Goal: Transaction & Acquisition: Download file/media

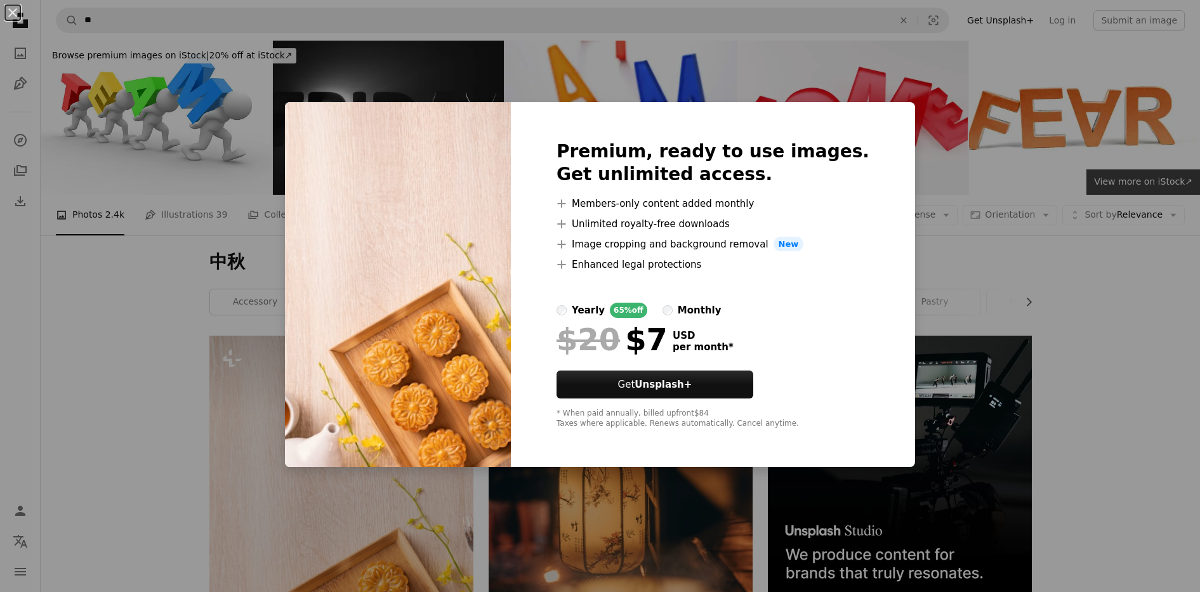
scroll to position [317, 0]
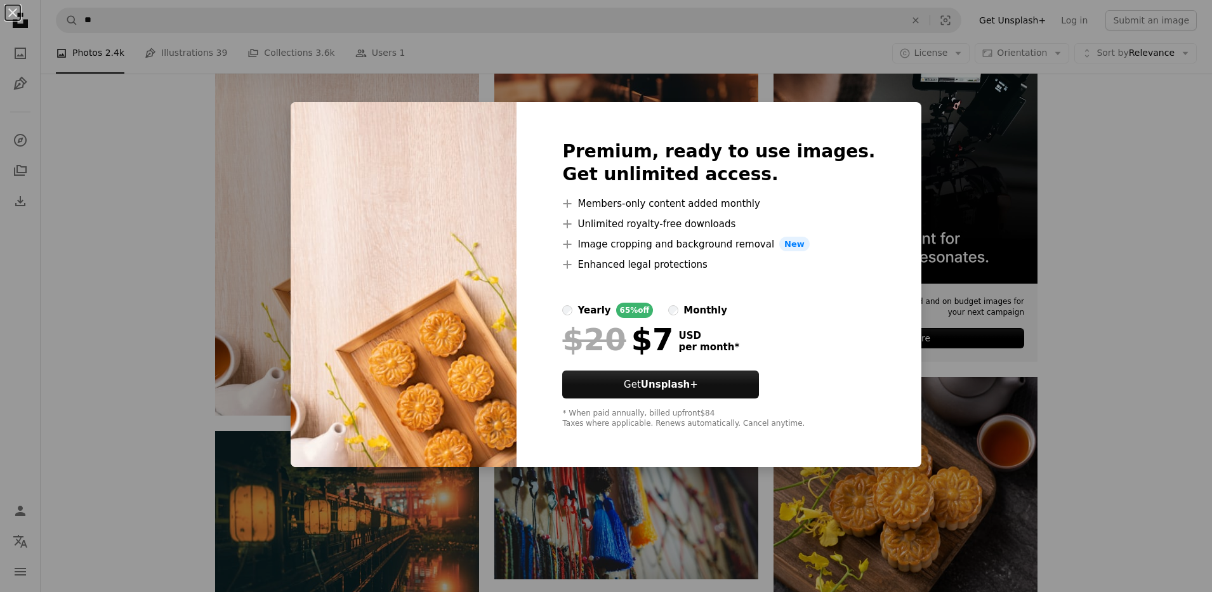
click at [1101, 218] on div "An X shape Premium, ready to use images. Get unlimited access. A plus sign Memb…" at bounding box center [606, 296] width 1212 height 592
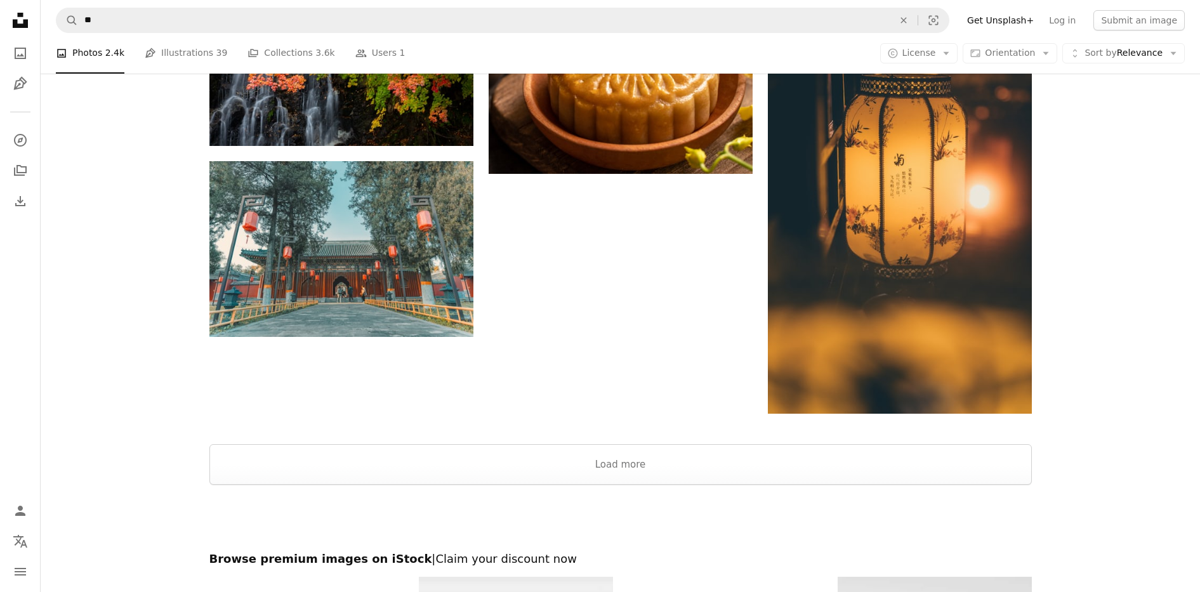
scroll to position [1824, 0]
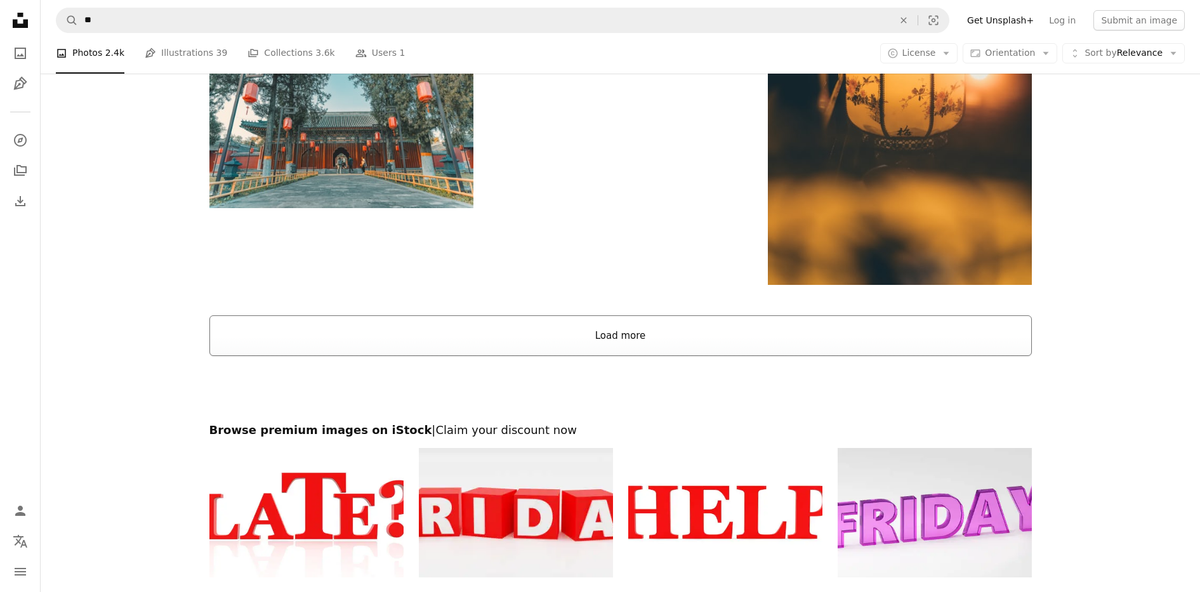
click at [619, 336] on button "Load more" at bounding box center [620, 335] width 822 height 41
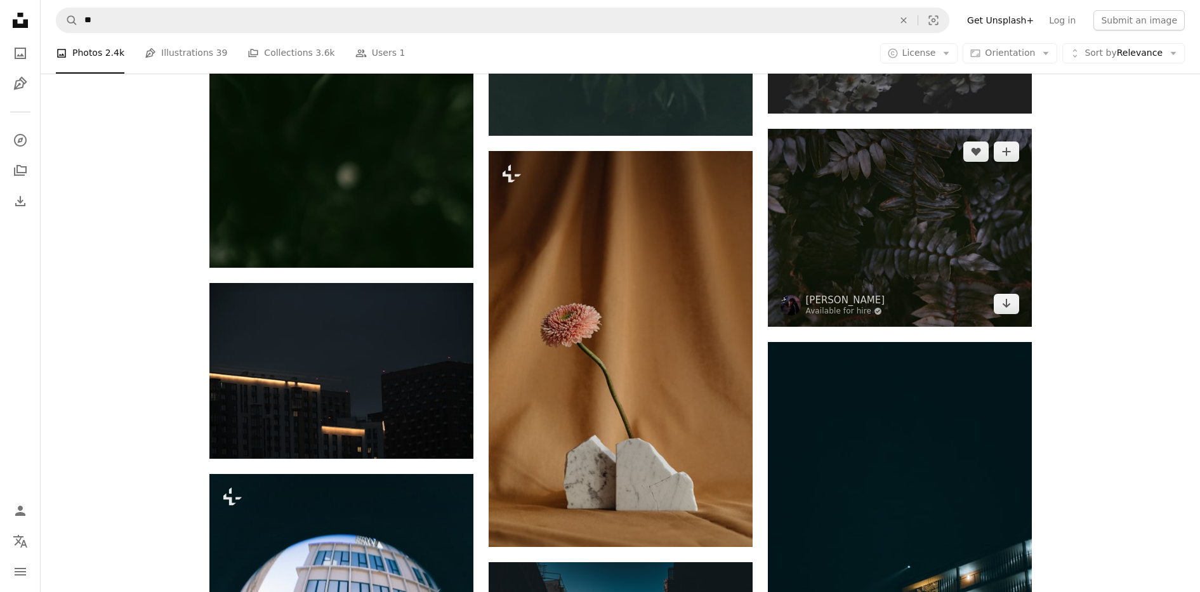
scroll to position [27920, 0]
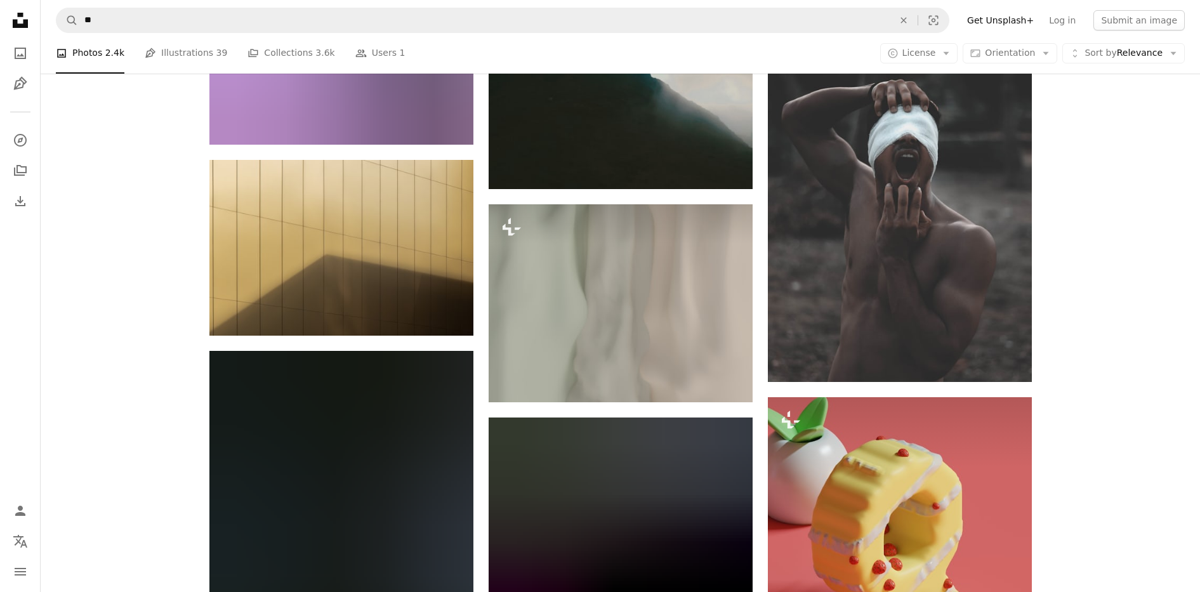
drag, startPoint x: 1160, startPoint y: 482, endPoint x: 1100, endPoint y: 98, distance: 388.0
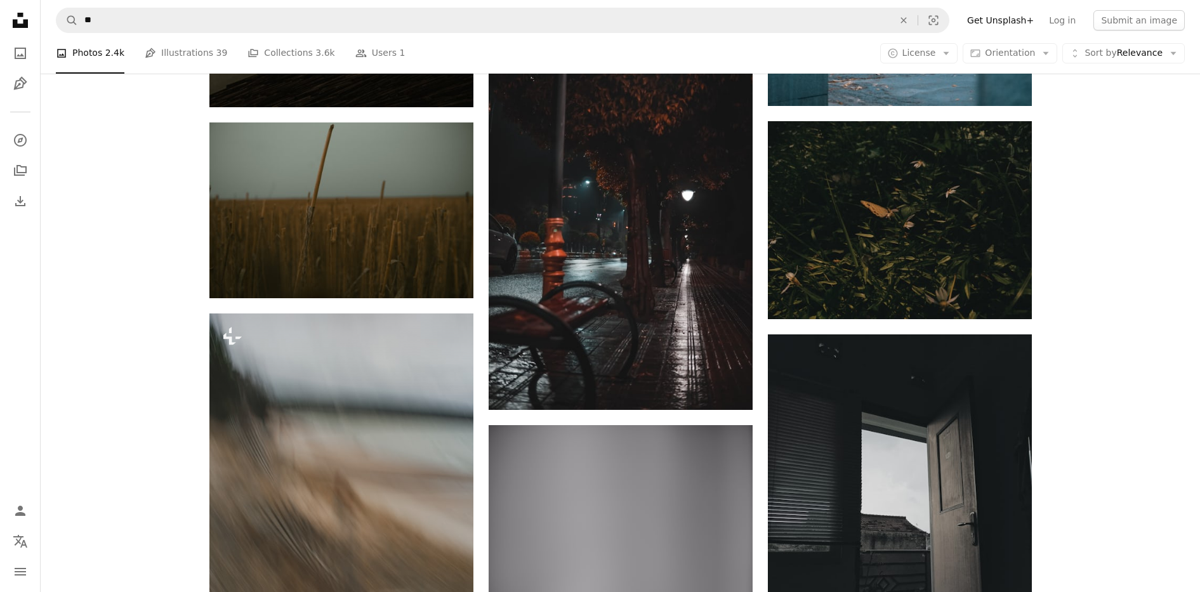
drag, startPoint x: 1140, startPoint y: 308, endPoint x: 1110, endPoint y: 43, distance: 267.5
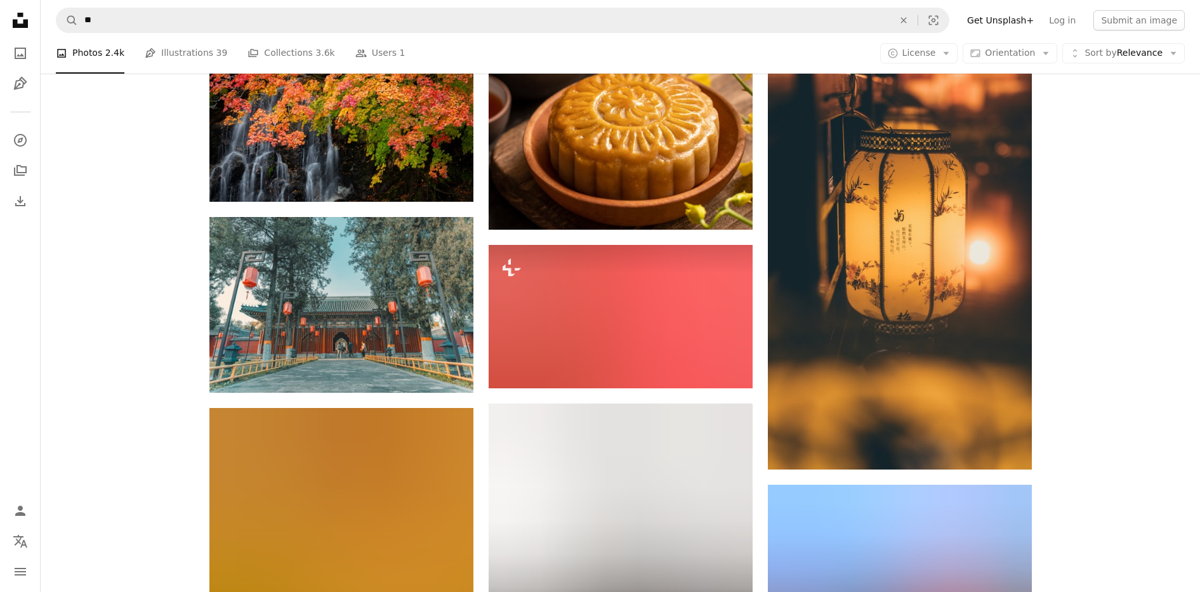
scroll to position [1409, 0]
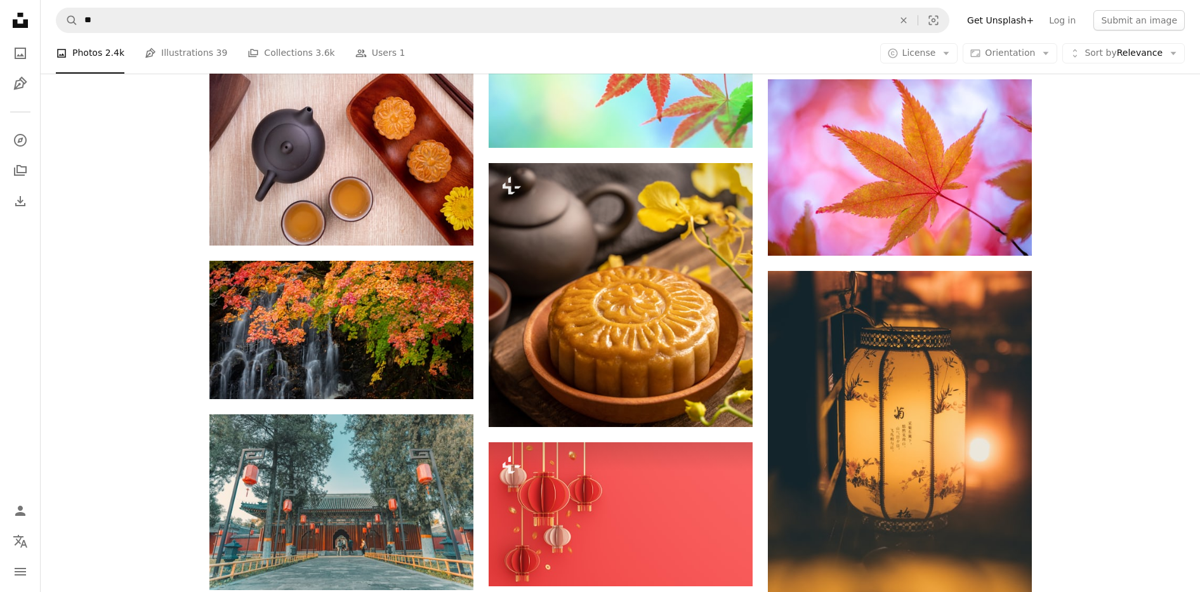
drag, startPoint x: 1132, startPoint y: 225, endPoint x: 1092, endPoint y: 148, distance: 86.6
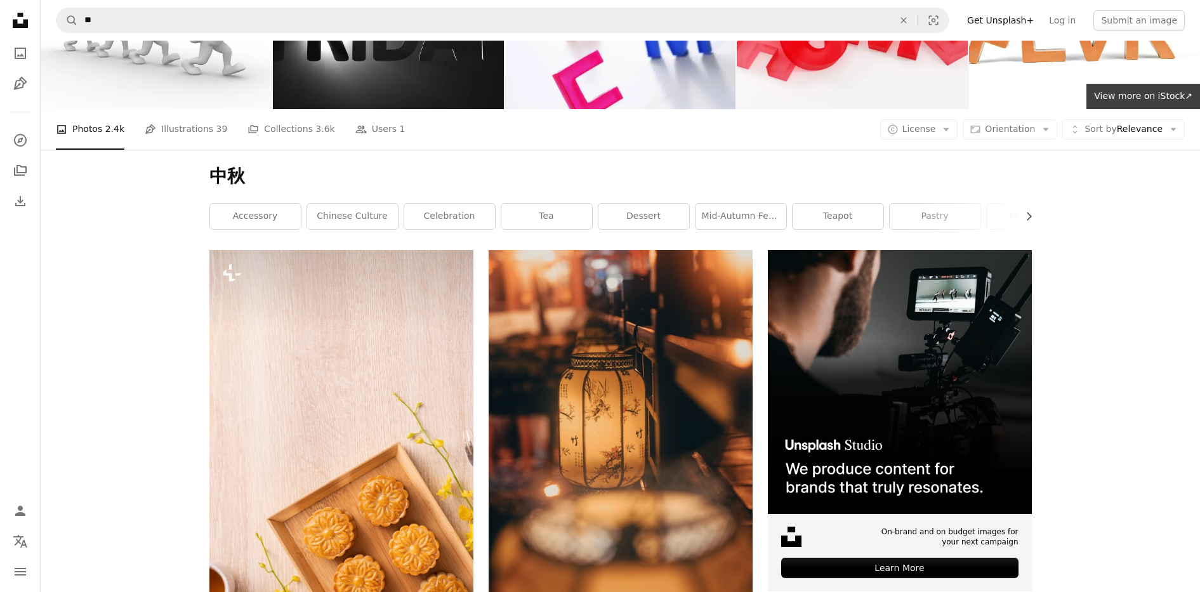
scroll to position [0, 0]
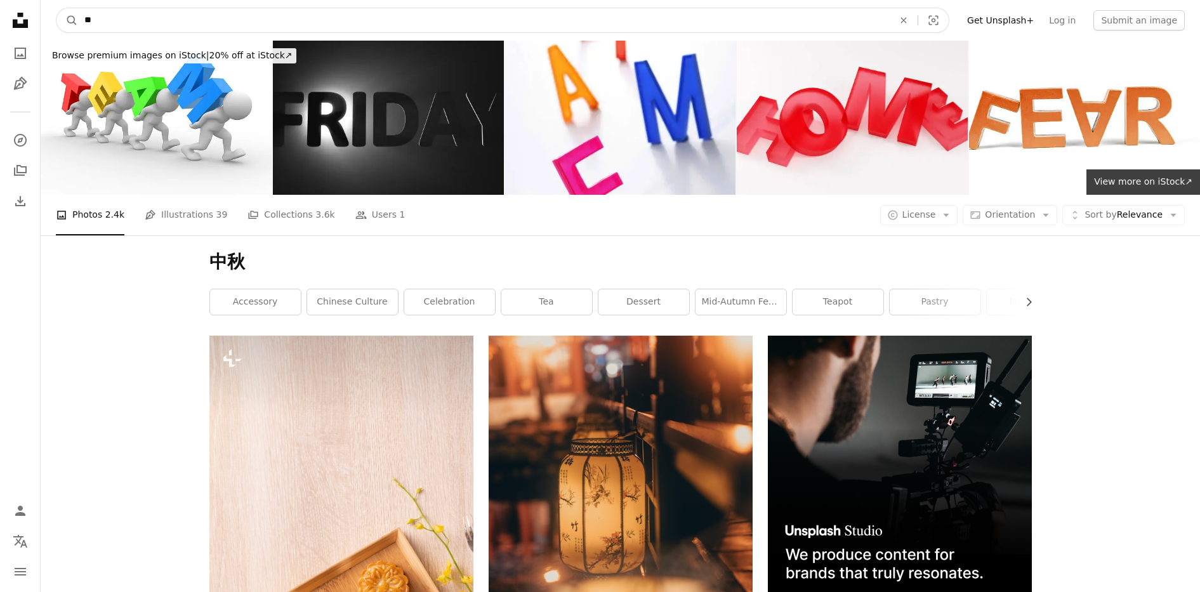
drag, startPoint x: 286, startPoint y: 17, endPoint x: 67, endPoint y: -13, distance: 220.4
type input "**"
click at [56, 8] on button "A magnifying glass" at bounding box center [67, 20] width 22 height 24
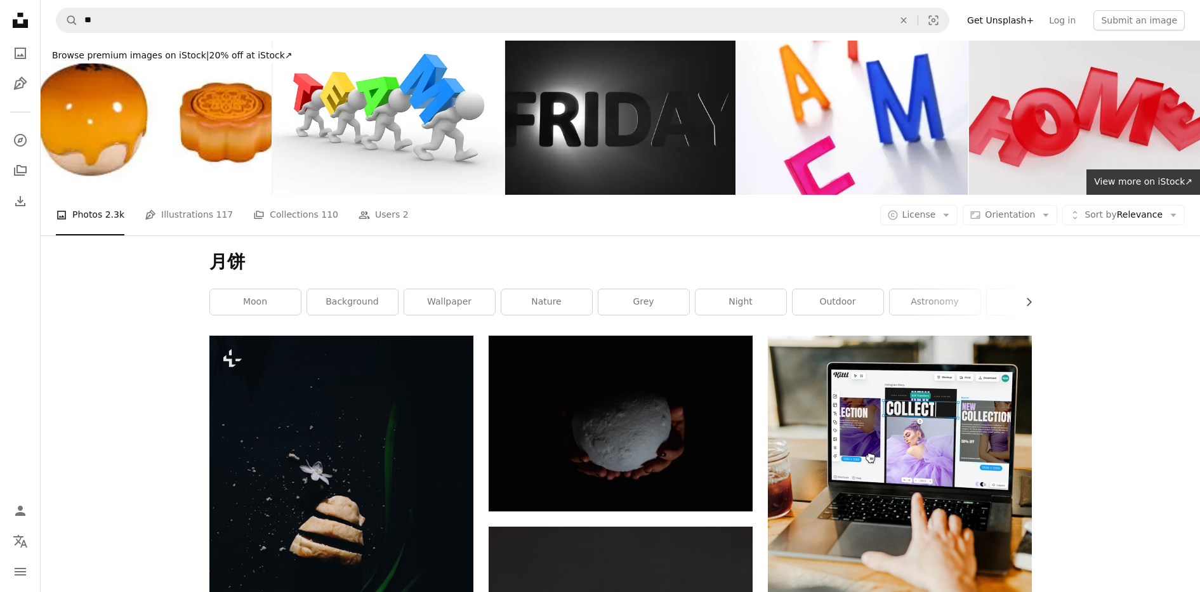
drag, startPoint x: 1042, startPoint y: 327, endPoint x: 1053, endPoint y: 169, distance: 158.4
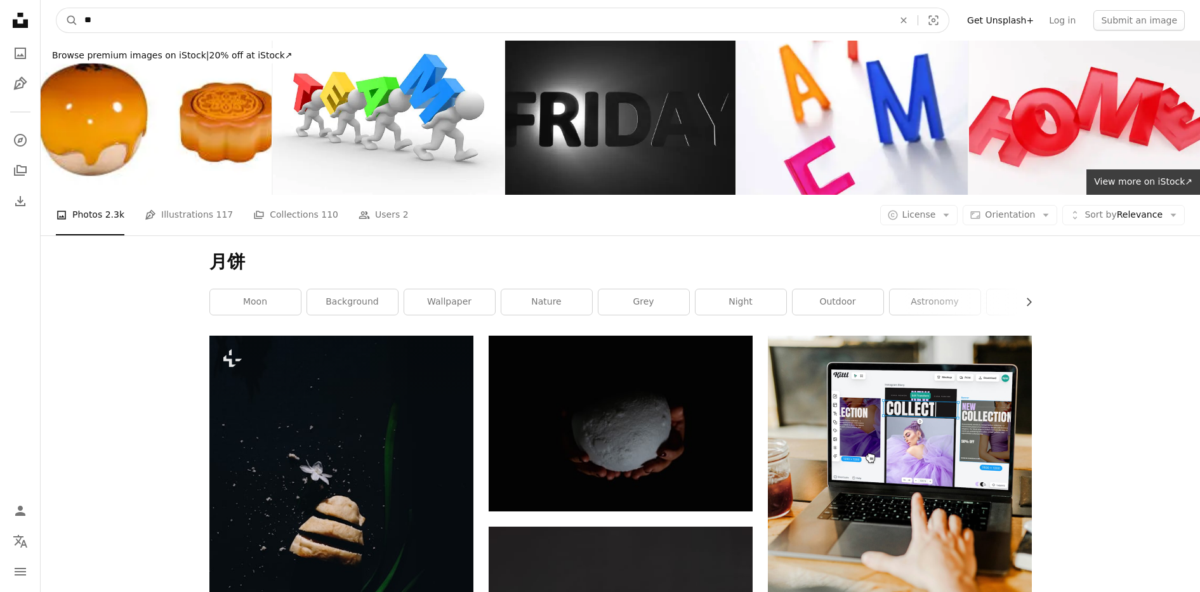
click at [308, 14] on input "**" at bounding box center [484, 20] width 812 height 24
type input "*"
type input "**"
click button "A magnifying glass" at bounding box center [67, 20] width 22 height 24
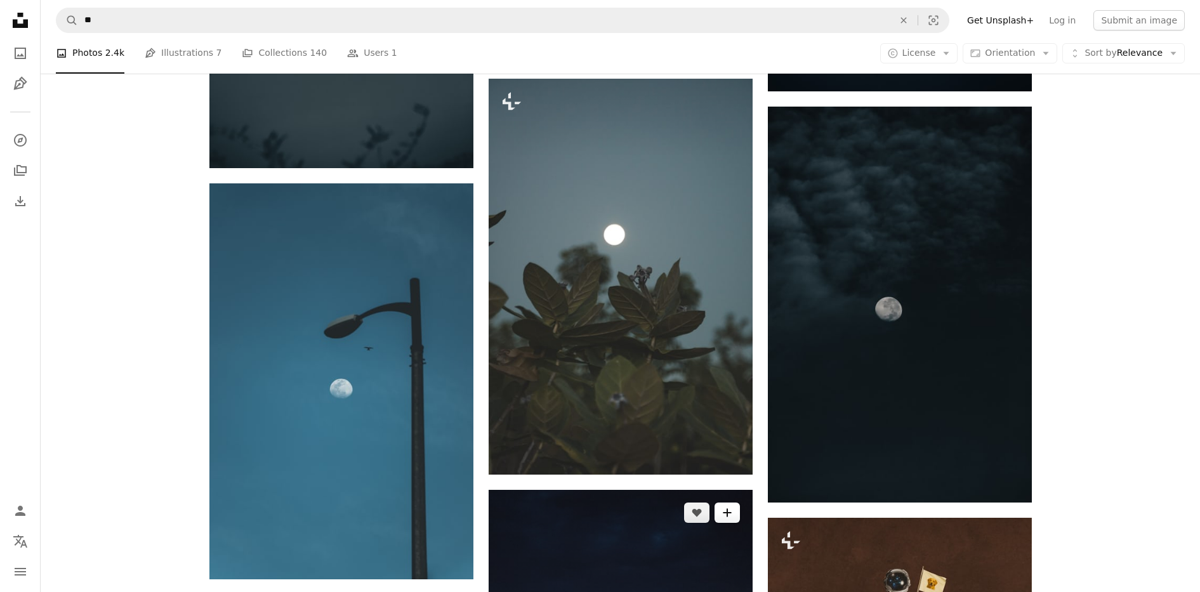
scroll to position [2221, 0]
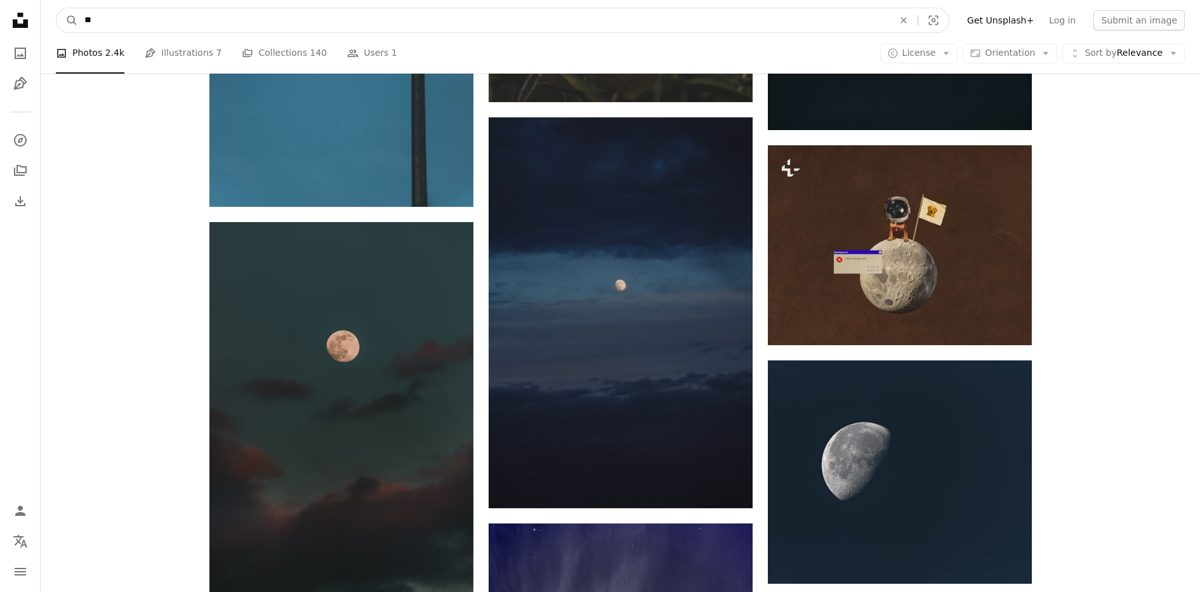
drag, startPoint x: 372, startPoint y: 18, endPoint x: 115, endPoint y: 20, distance: 257.0
click at [116, 20] on input "**" at bounding box center [484, 20] width 812 height 24
type input "*"
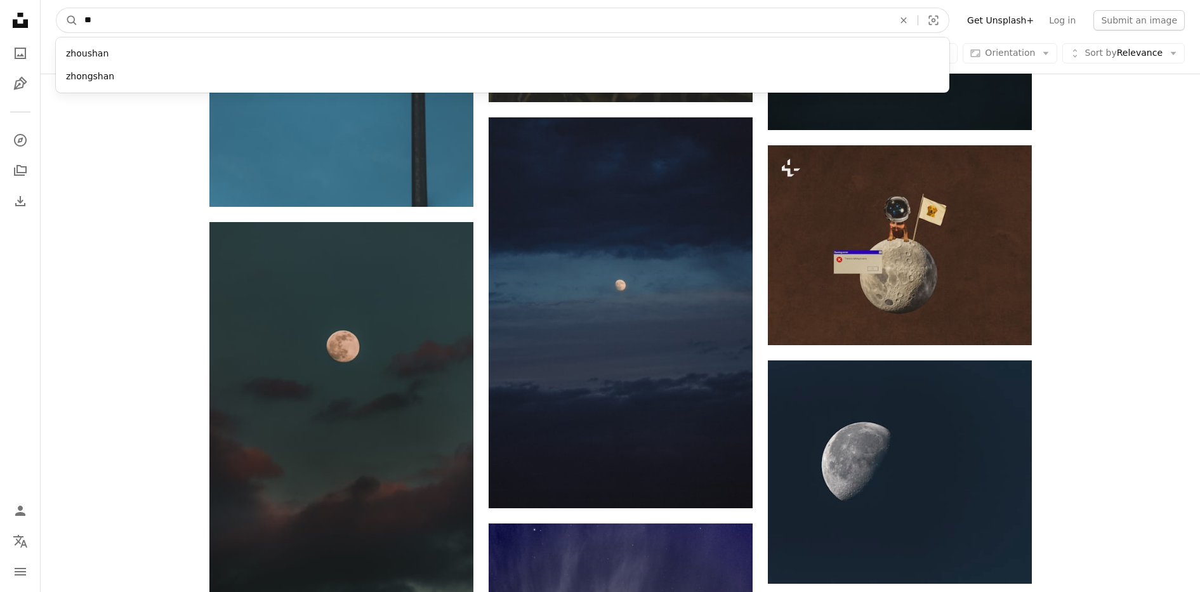
type input "**"
click at [56, 8] on button "A magnifying glass" at bounding box center [67, 20] width 22 height 24
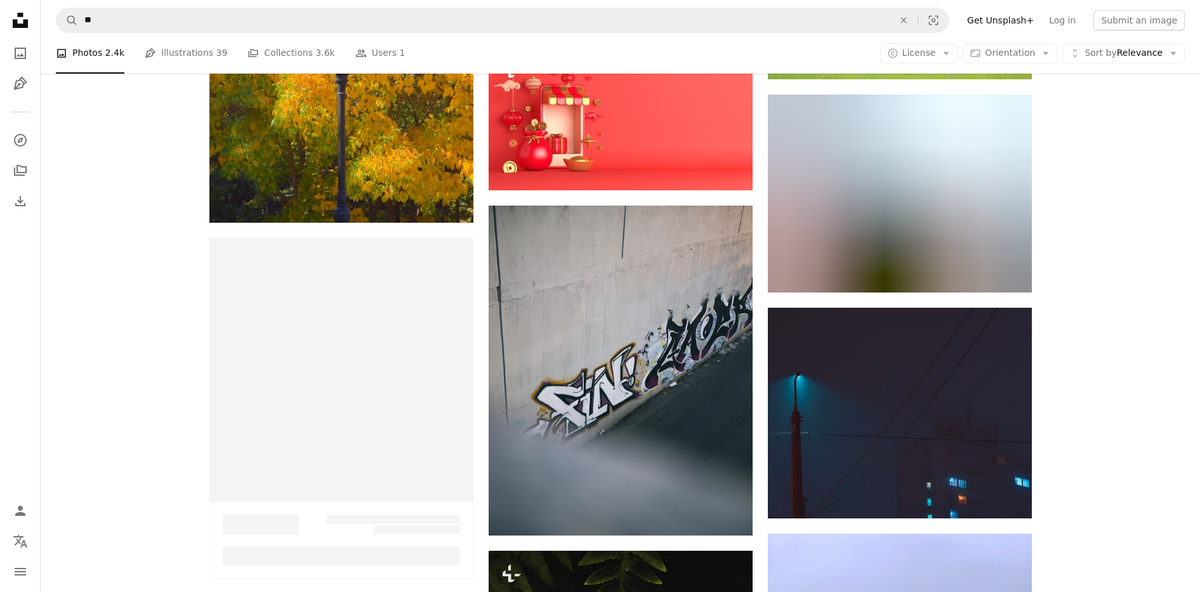
click at [56, 8] on button "A magnifying glass" at bounding box center [67, 20] width 22 height 24
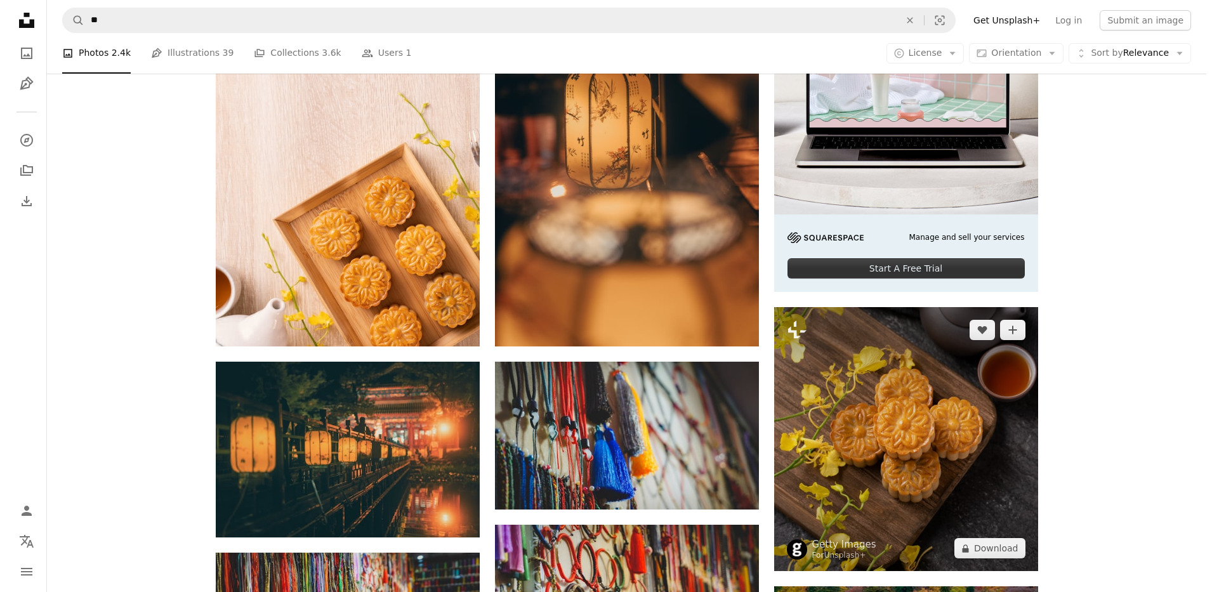
scroll to position [476, 0]
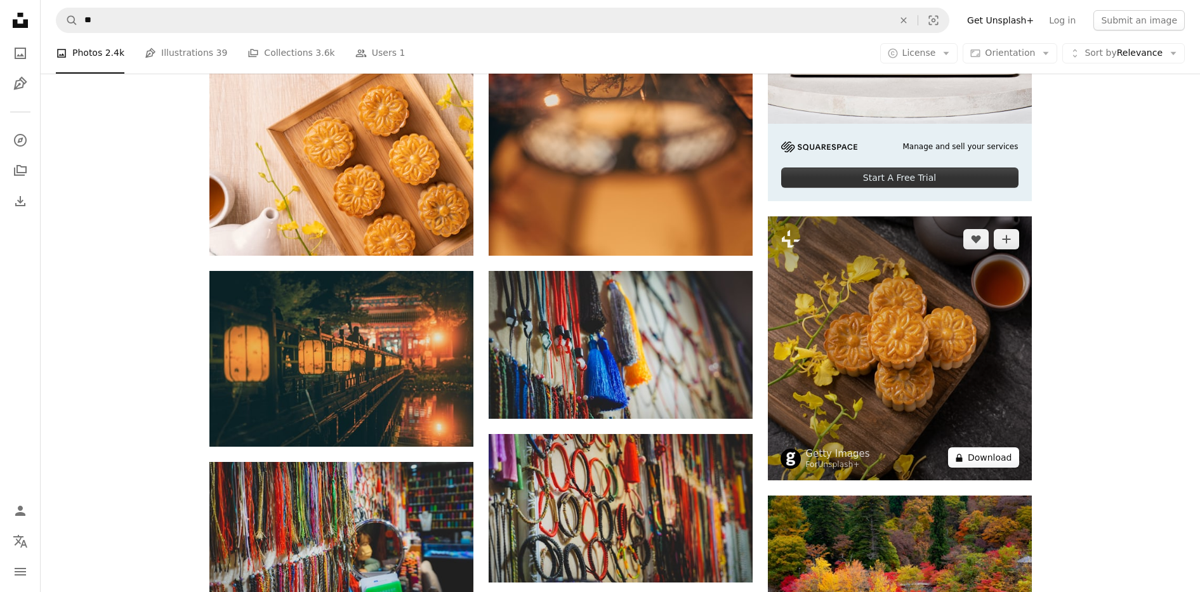
click at [973, 461] on button "A lock Download" at bounding box center [983, 457] width 71 height 20
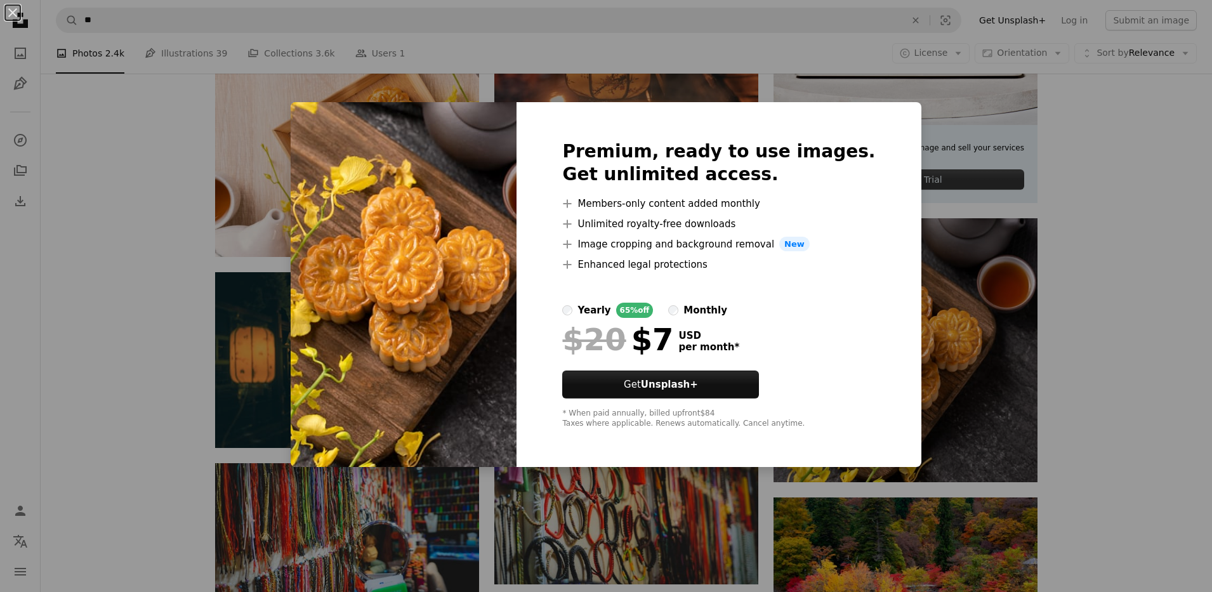
click at [969, 239] on div "An X shape Premium, ready to use images. Get unlimited access. A plus sign Memb…" at bounding box center [606, 296] width 1212 height 592
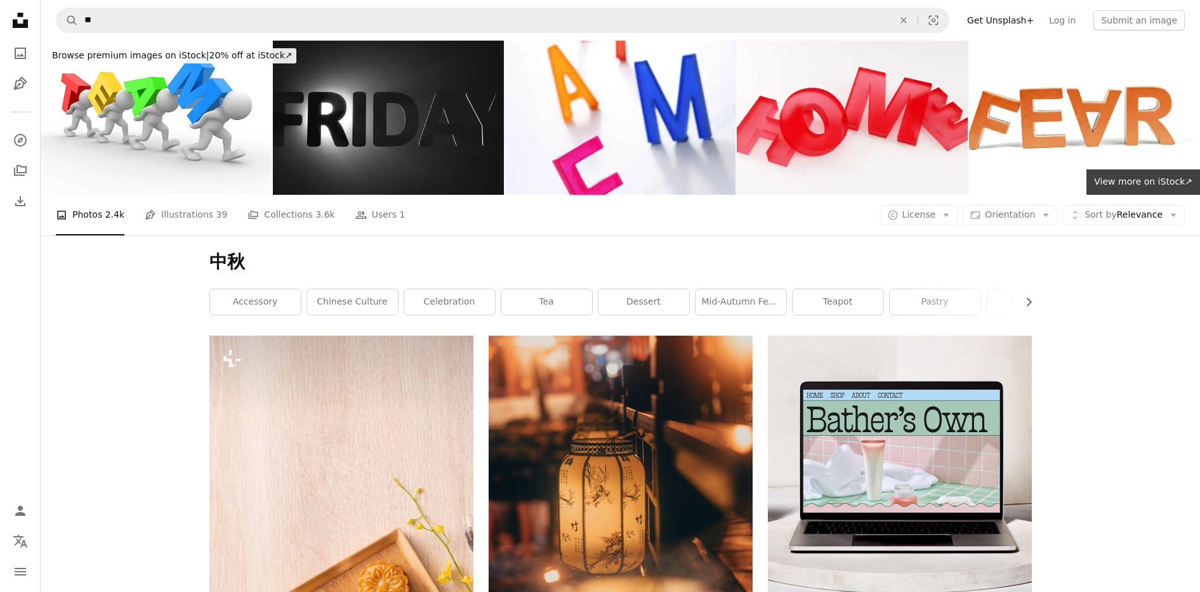
drag, startPoint x: 1158, startPoint y: 332, endPoint x: 984, endPoint y: -6, distance: 381.1
click at [21, 44] on link "A photo" at bounding box center [20, 53] width 25 height 25
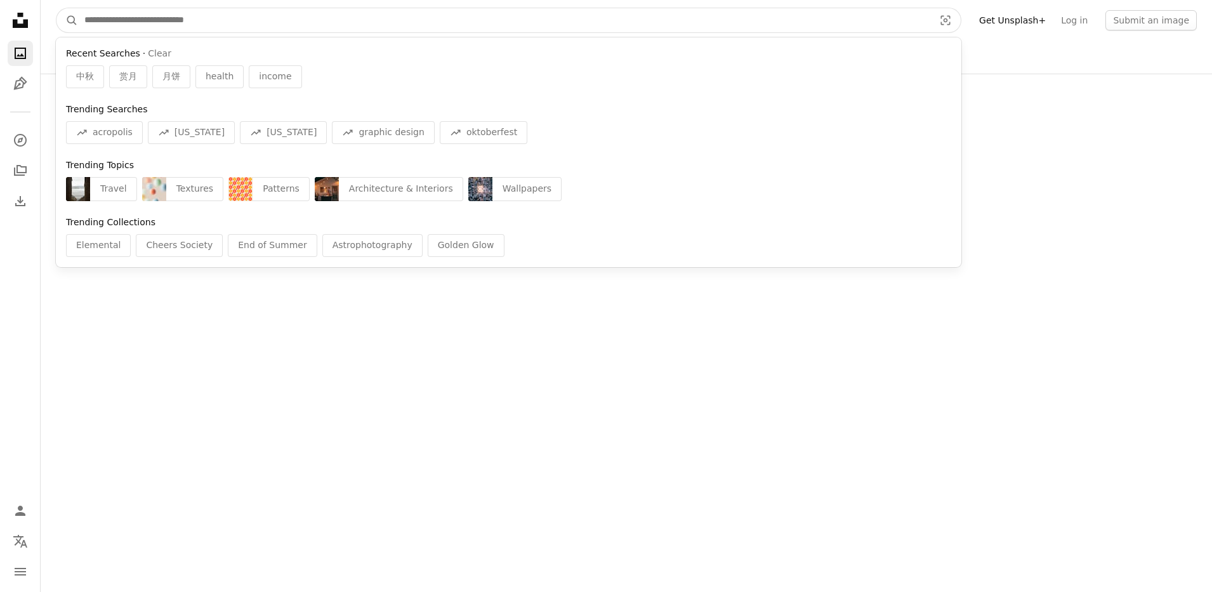
click at [132, 10] on input "Find visuals sitewide" at bounding box center [504, 20] width 852 height 24
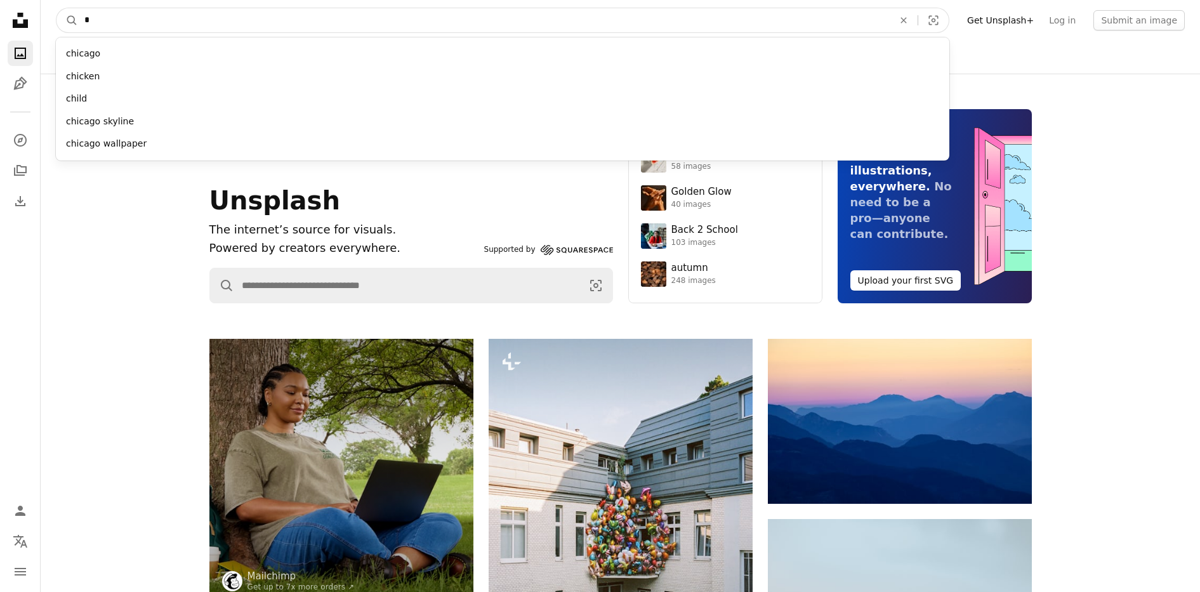
type input "*"
click at [56, 8] on button "A magnifying glass" at bounding box center [67, 20] width 22 height 24
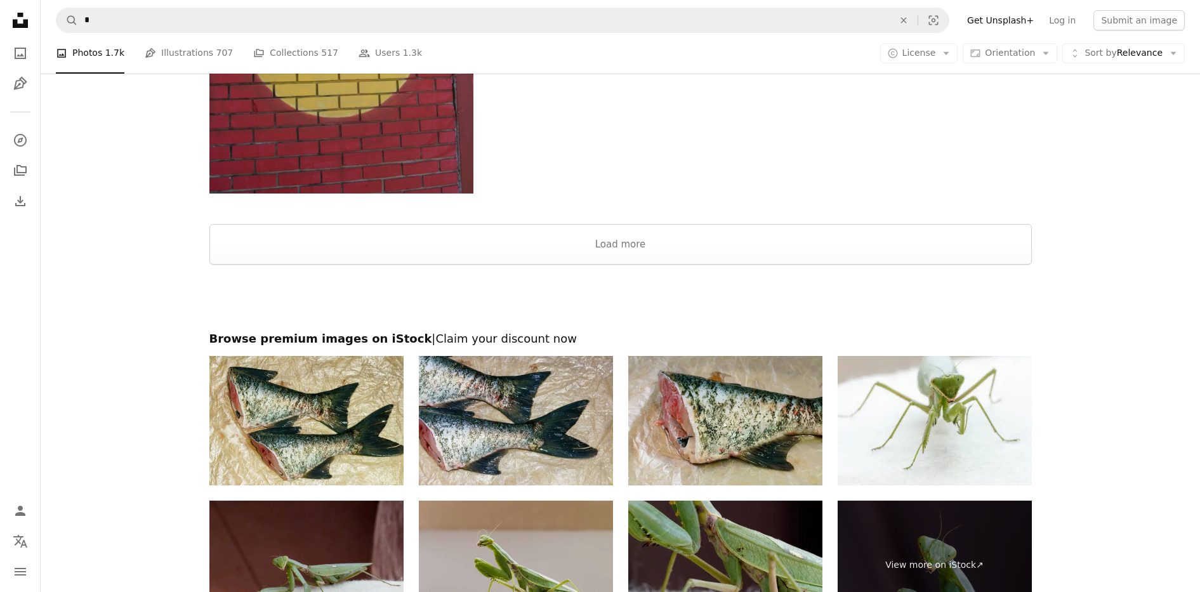
scroll to position [2032, 0]
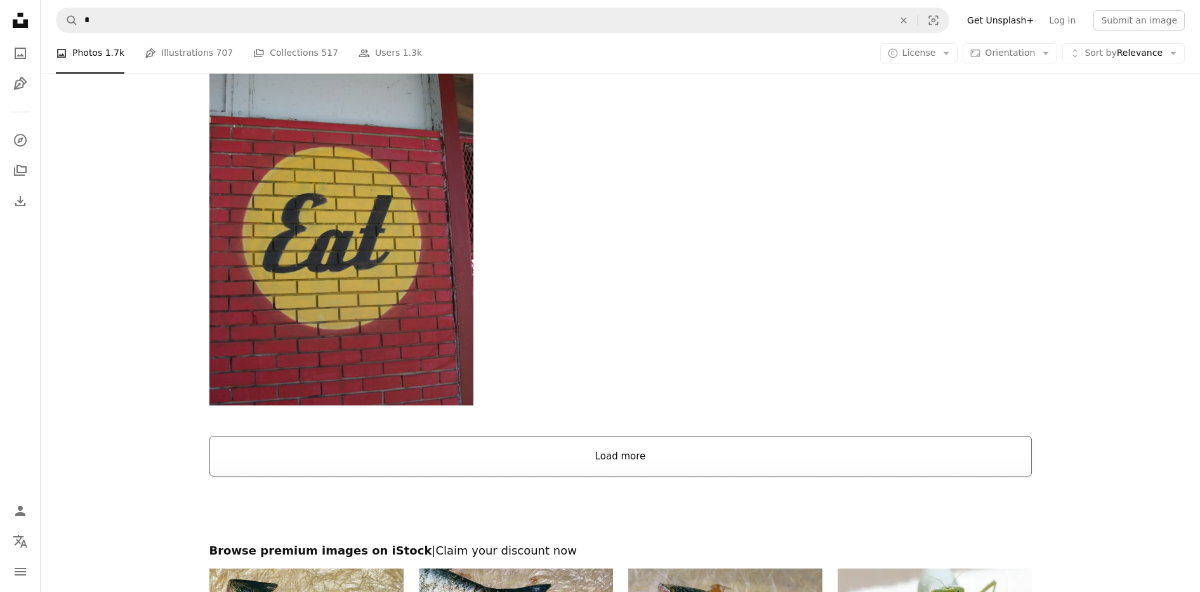
click at [647, 451] on button "Load more" at bounding box center [620, 456] width 822 height 41
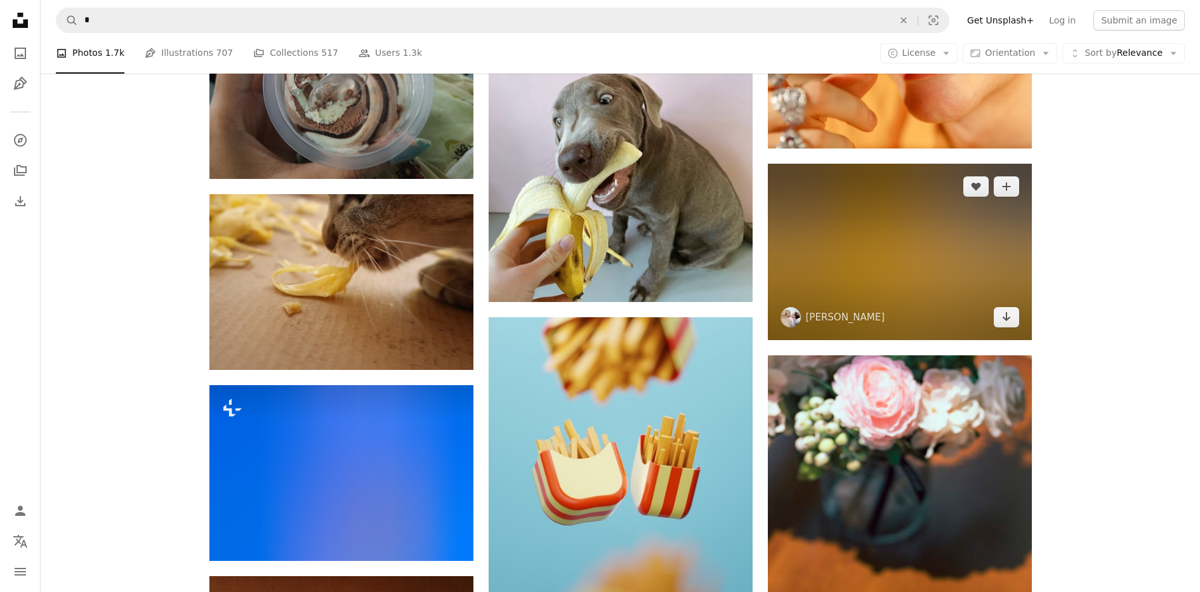
scroll to position [11391, 0]
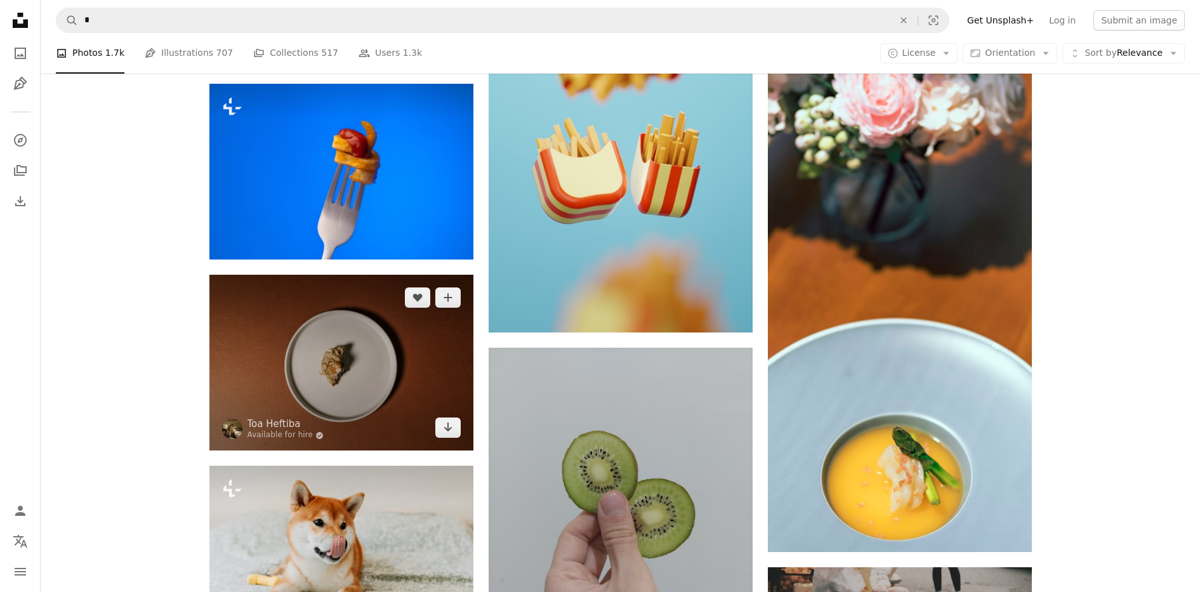
click at [346, 344] on img at bounding box center [341, 363] width 264 height 176
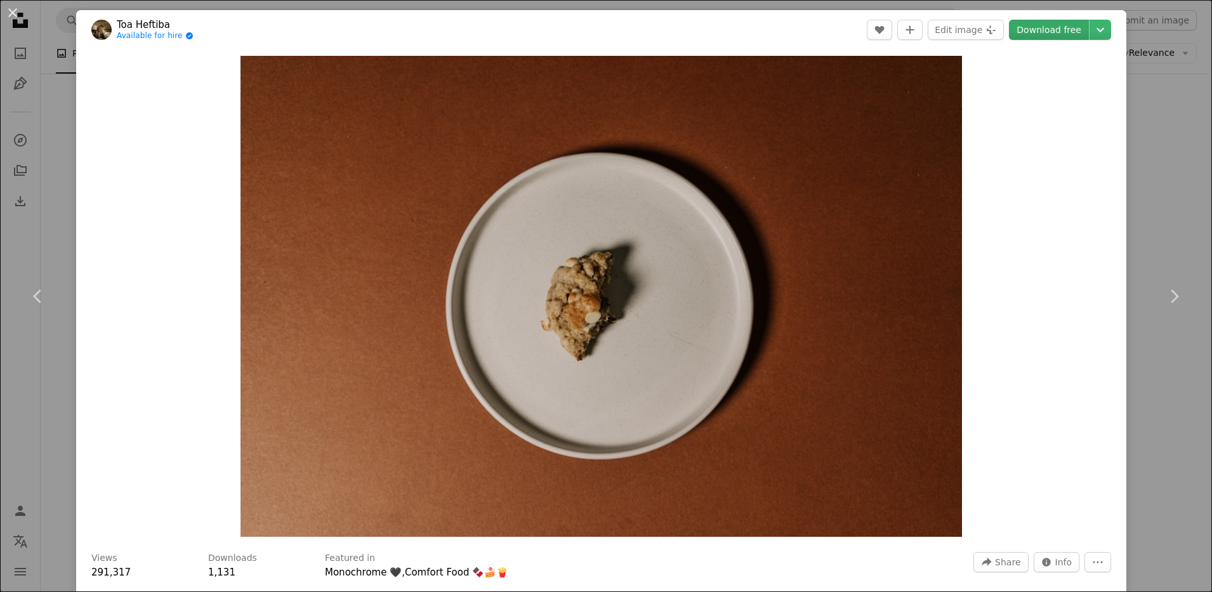
click at [1052, 36] on link "Download free" at bounding box center [1049, 30] width 80 height 20
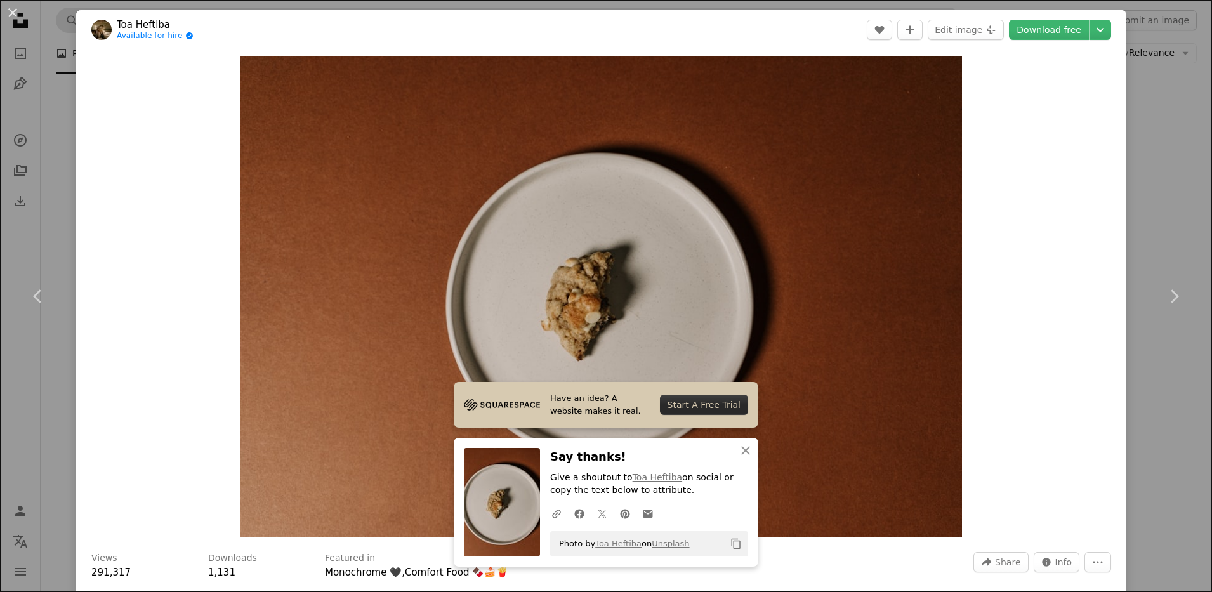
click at [1150, 161] on div "An X shape Chevron left Chevron right Toa Heftiba Available for hire A checkmar…" at bounding box center [606, 296] width 1212 height 592
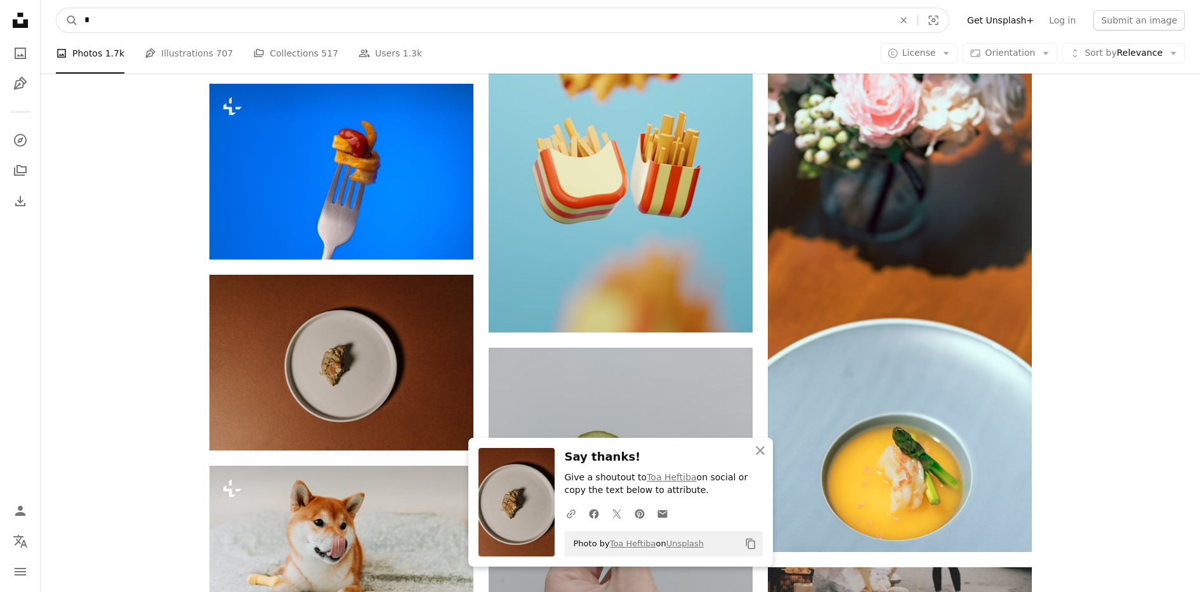
click at [461, 20] on input "*" at bounding box center [484, 20] width 812 height 24
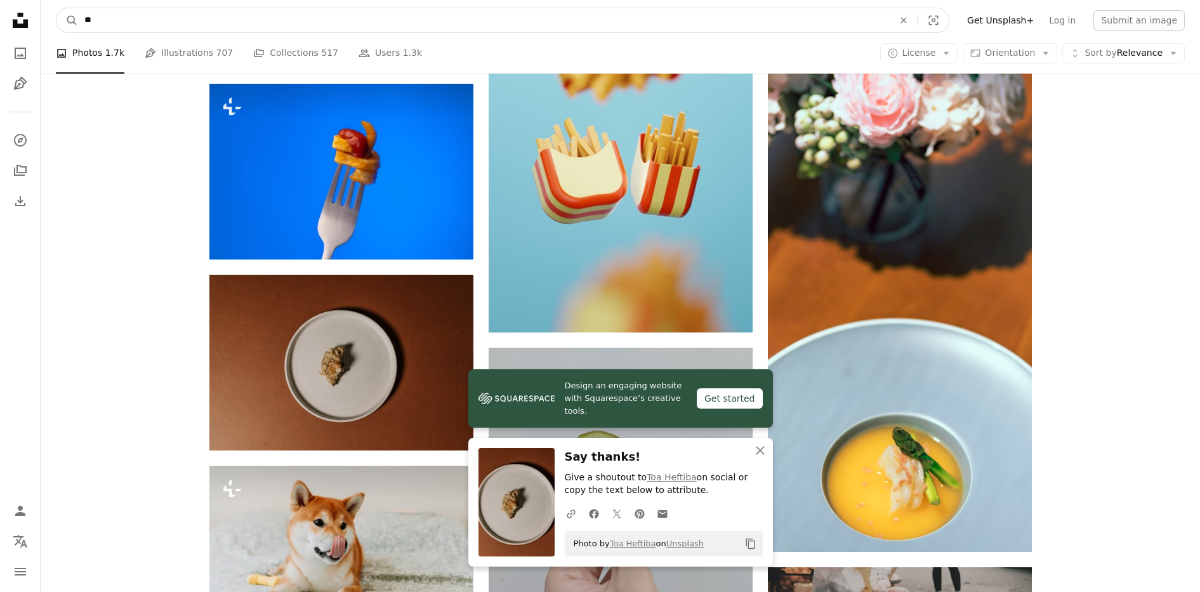
type input "**"
click at [56, 8] on button "A magnifying glass" at bounding box center [67, 20] width 22 height 24
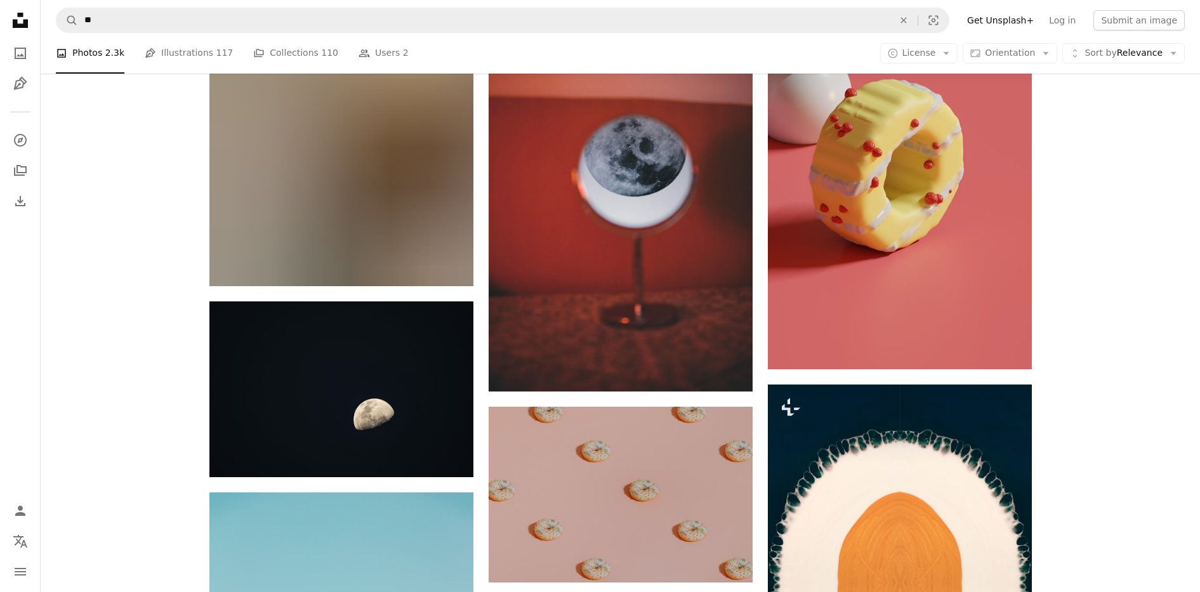
drag, startPoint x: 1134, startPoint y: 275, endPoint x: 1157, endPoint y: 414, distance: 141.5
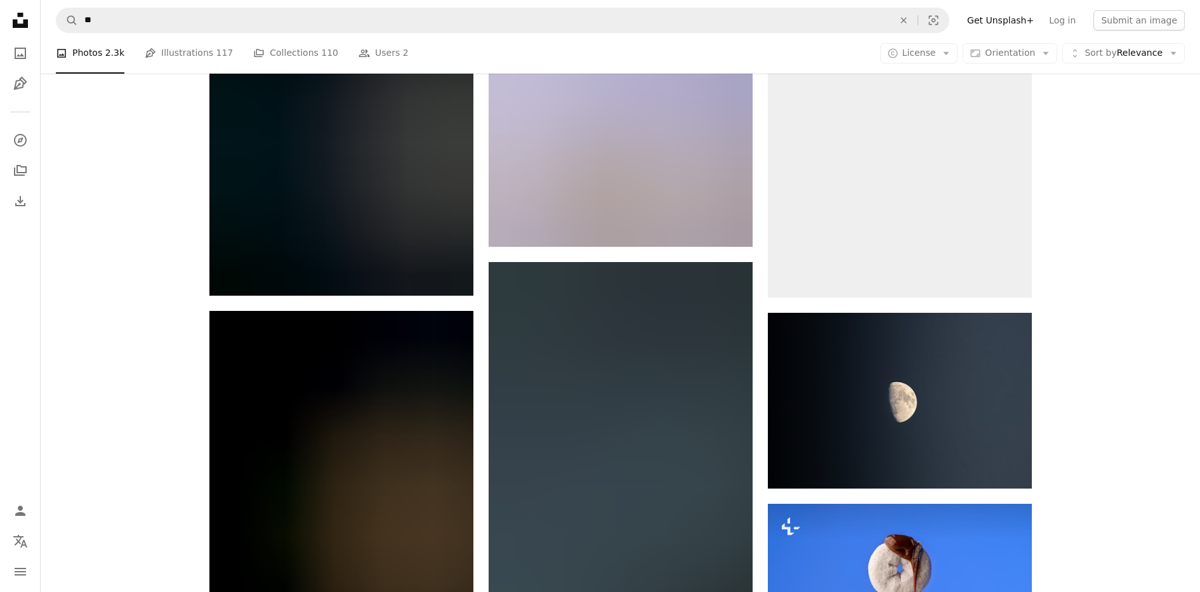
scroll to position [7911, 0]
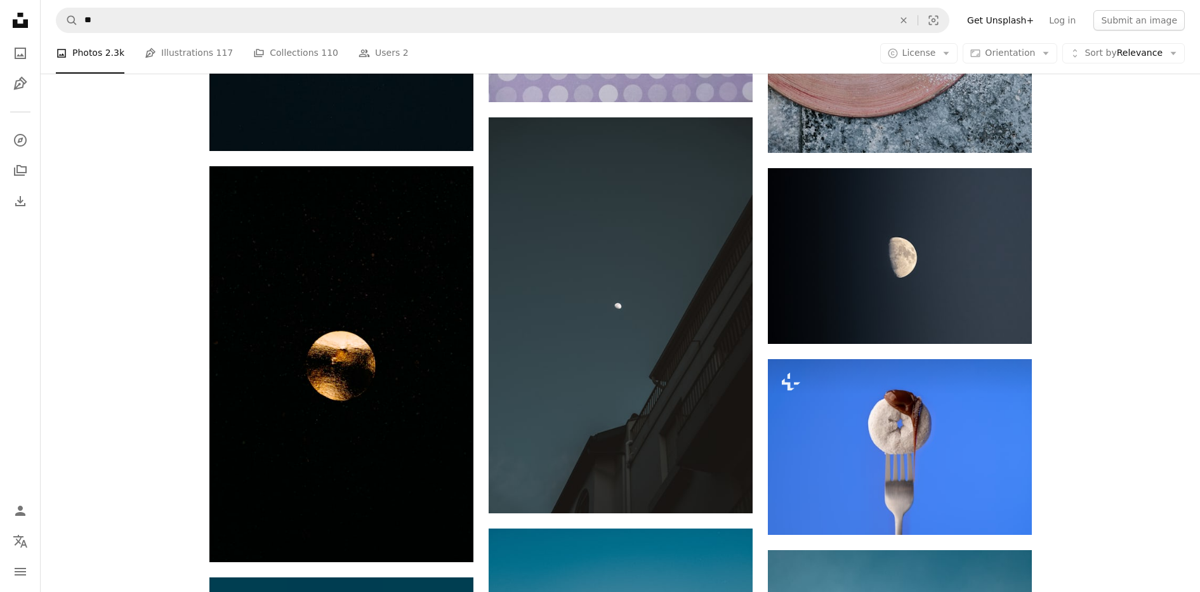
drag, startPoint x: 1166, startPoint y: 361, endPoint x: 1172, endPoint y: 478, distance: 117.5
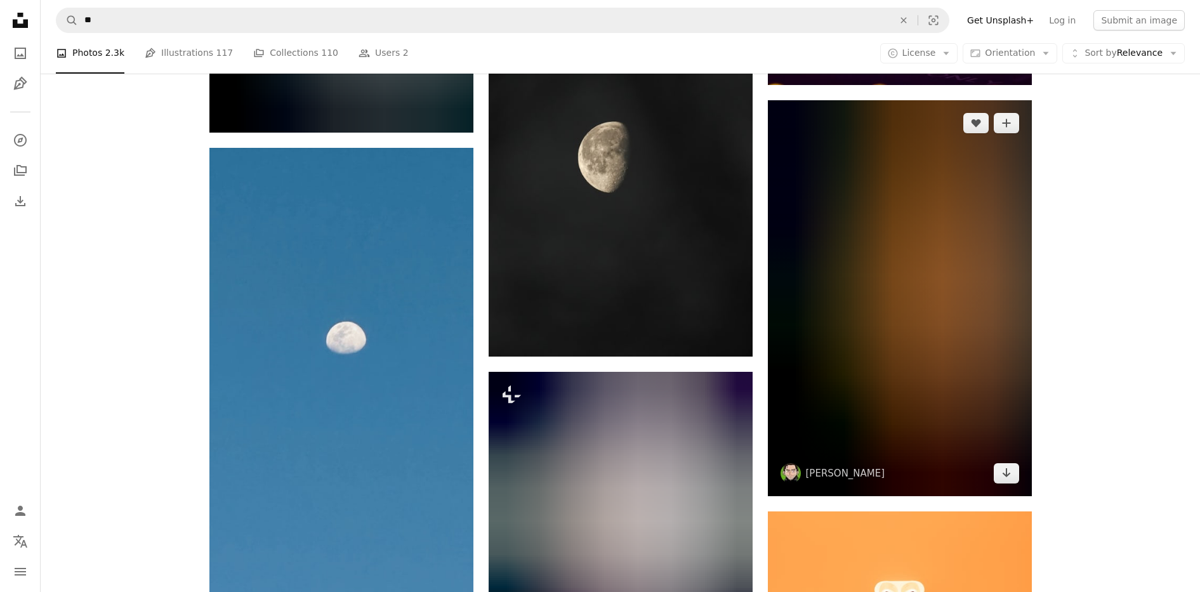
scroll to position [9338, 0]
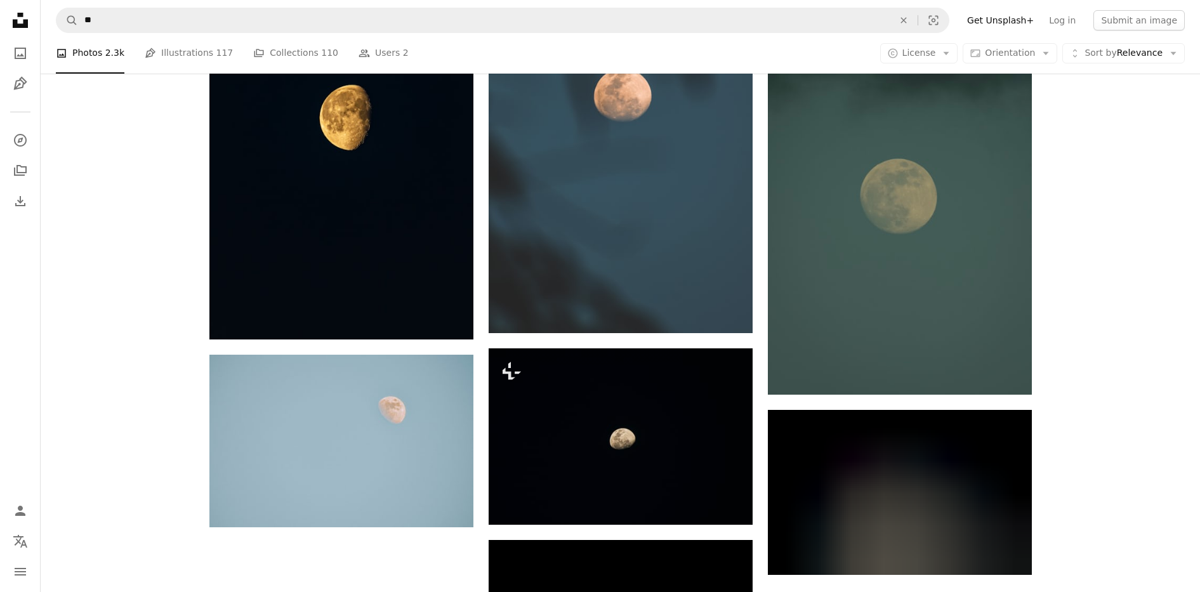
drag, startPoint x: 1113, startPoint y: 367, endPoint x: 1112, endPoint y: 470, distance: 102.2
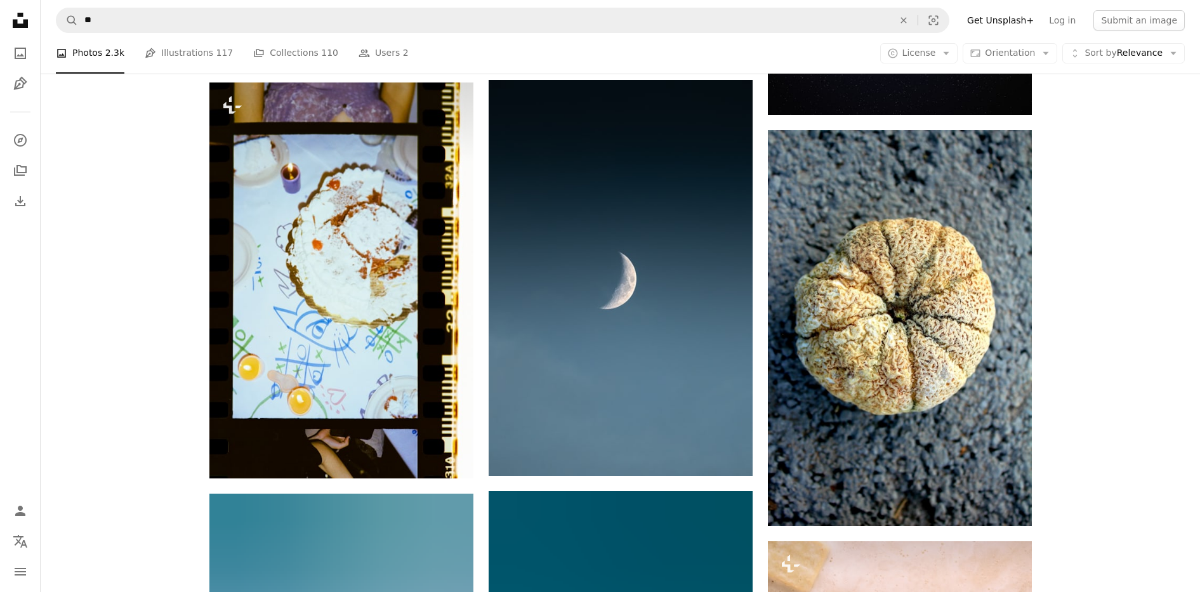
drag, startPoint x: 1049, startPoint y: 459, endPoint x: 1049, endPoint y: 475, distance: 15.9
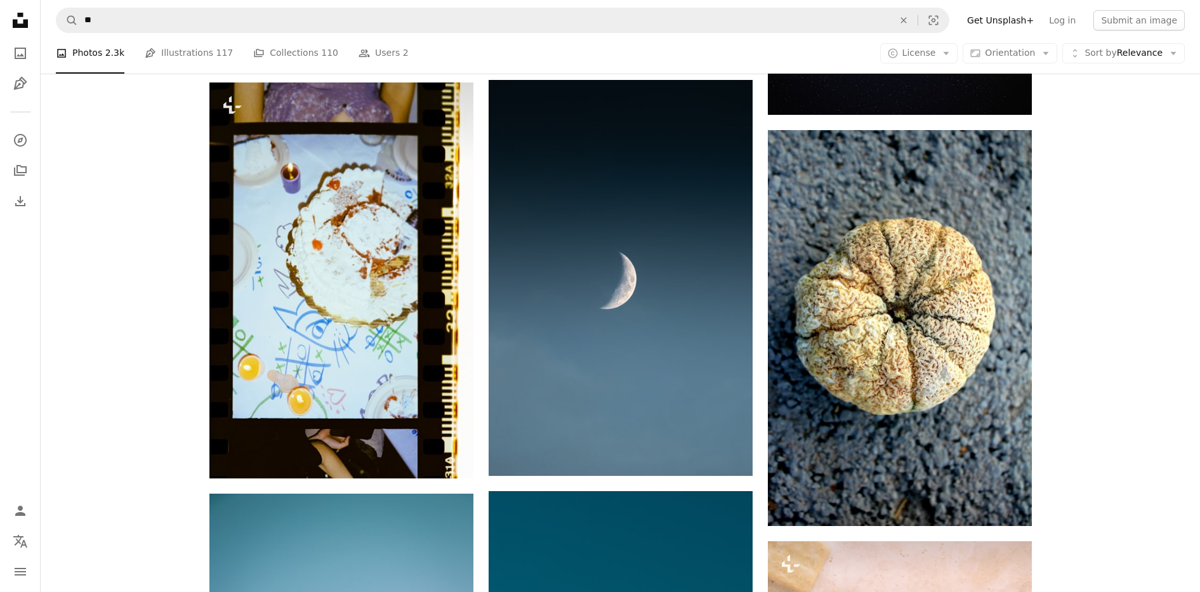
scroll to position [15525, 0]
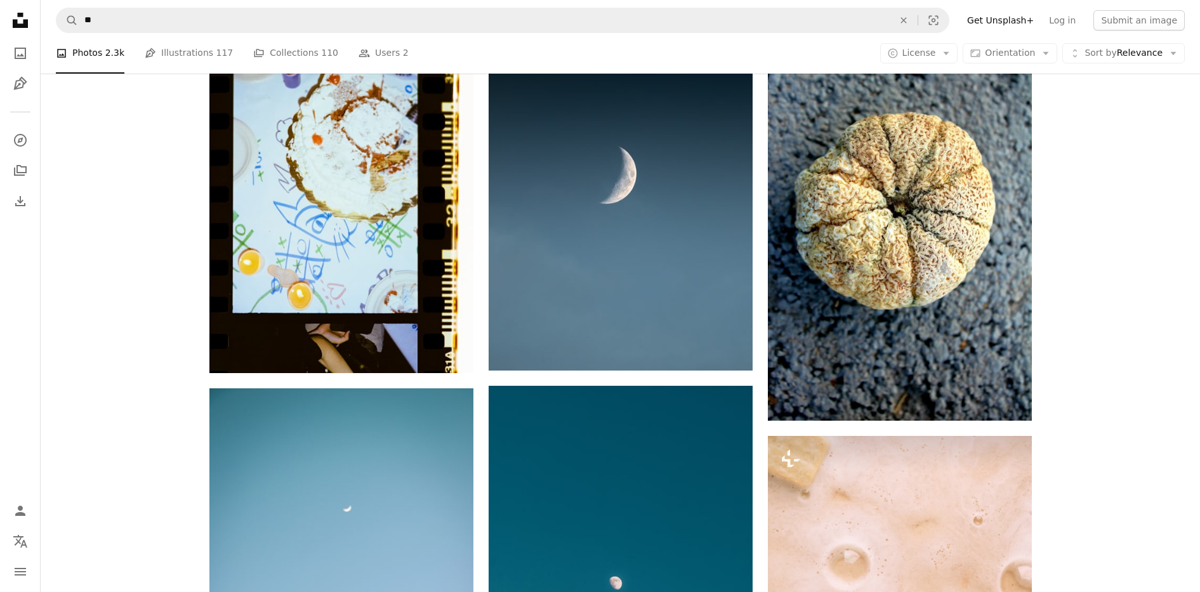
drag, startPoint x: 1089, startPoint y: 296, endPoint x: 1097, endPoint y: 232, distance: 63.9
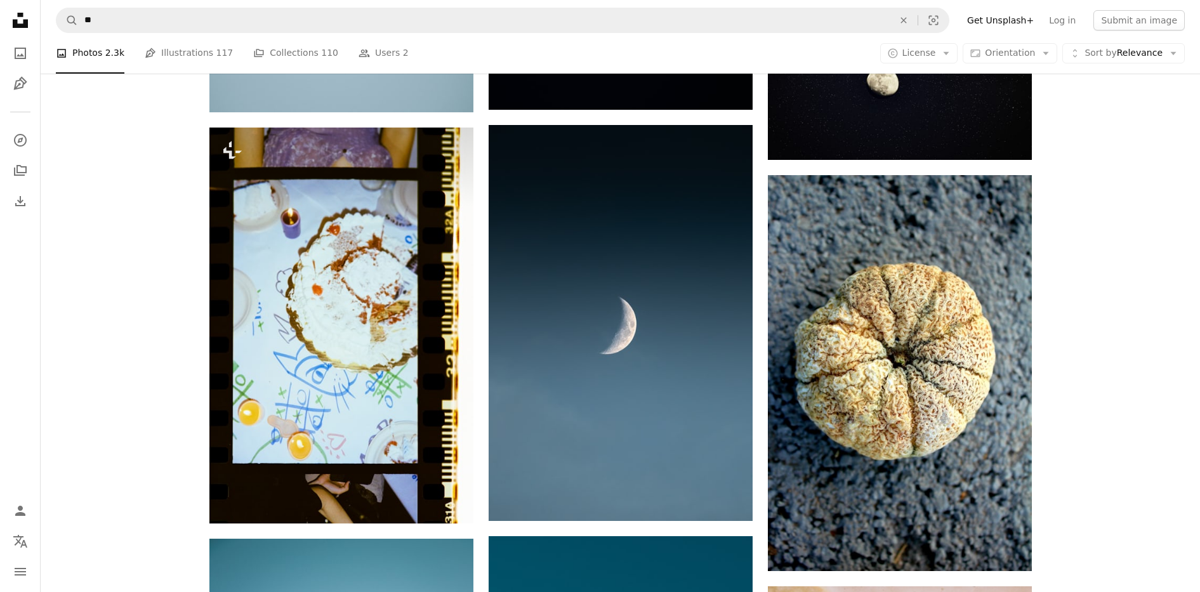
drag, startPoint x: 1069, startPoint y: 128, endPoint x: 1081, endPoint y: 266, distance: 138.9
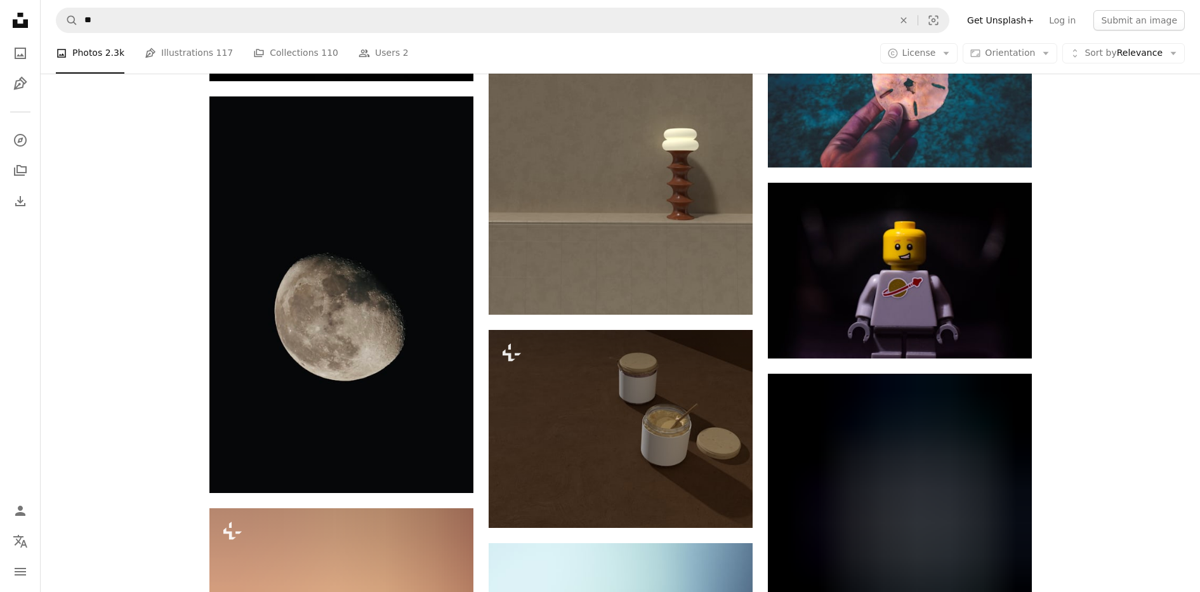
scroll to position [20656, 0]
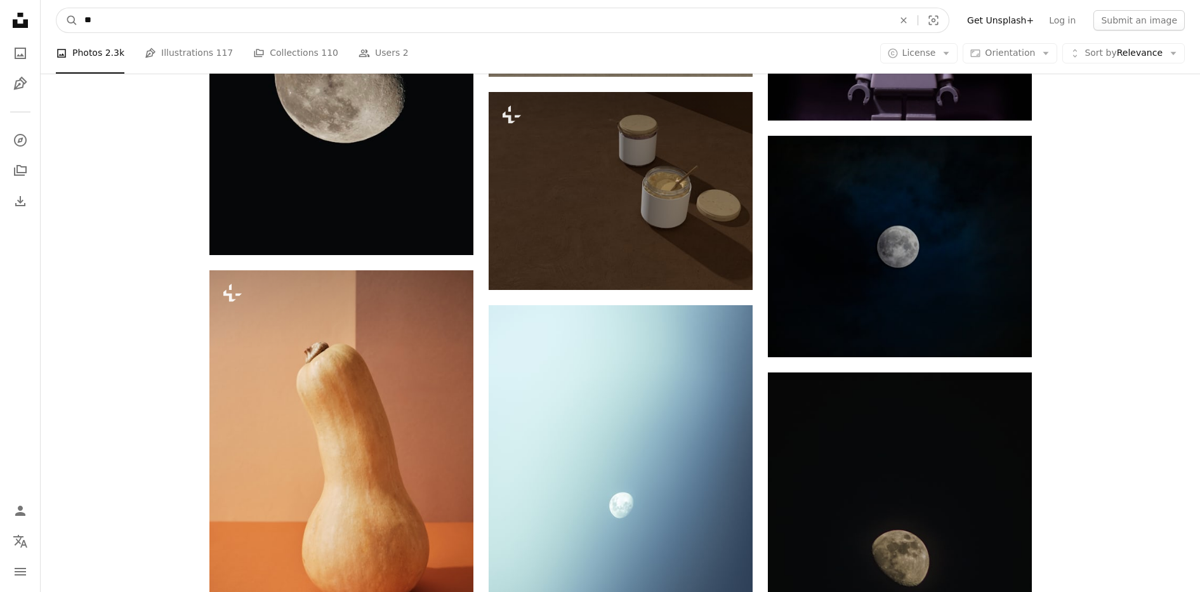
drag, startPoint x: 527, startPoint y: 22, endPoint x: 79, endPoint y: 32, distance: 447.4
click at [79, 32] on input "**" at bounding box center [484, 20] width 812 height 24
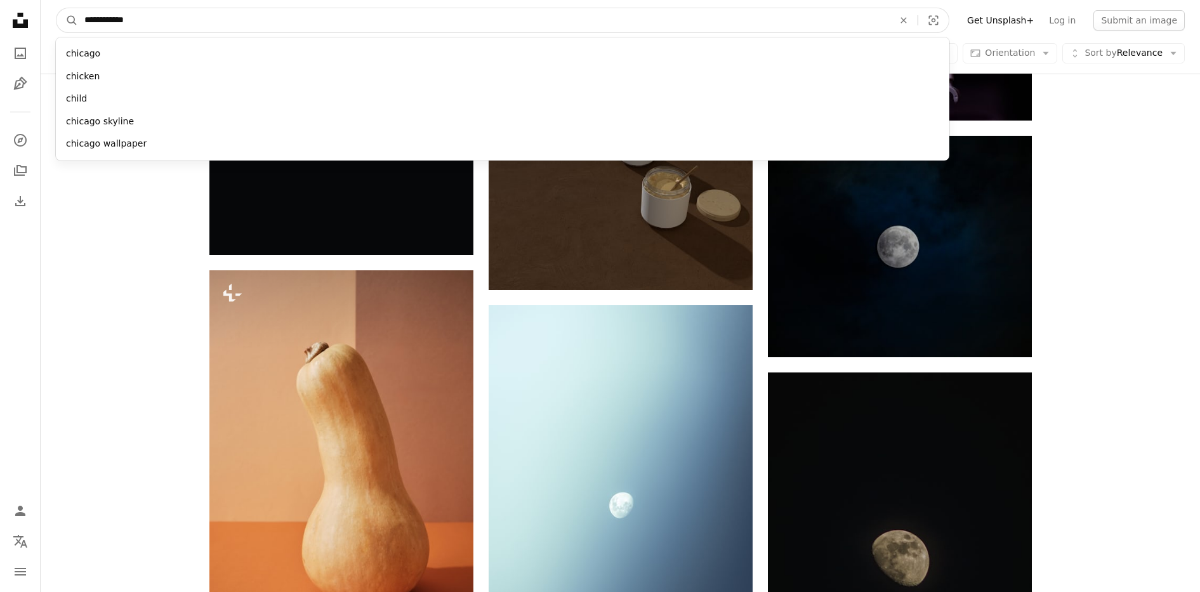
type input "***"
click button "A magnifying glass" at bounding box center [67, 20] width 22 height 24
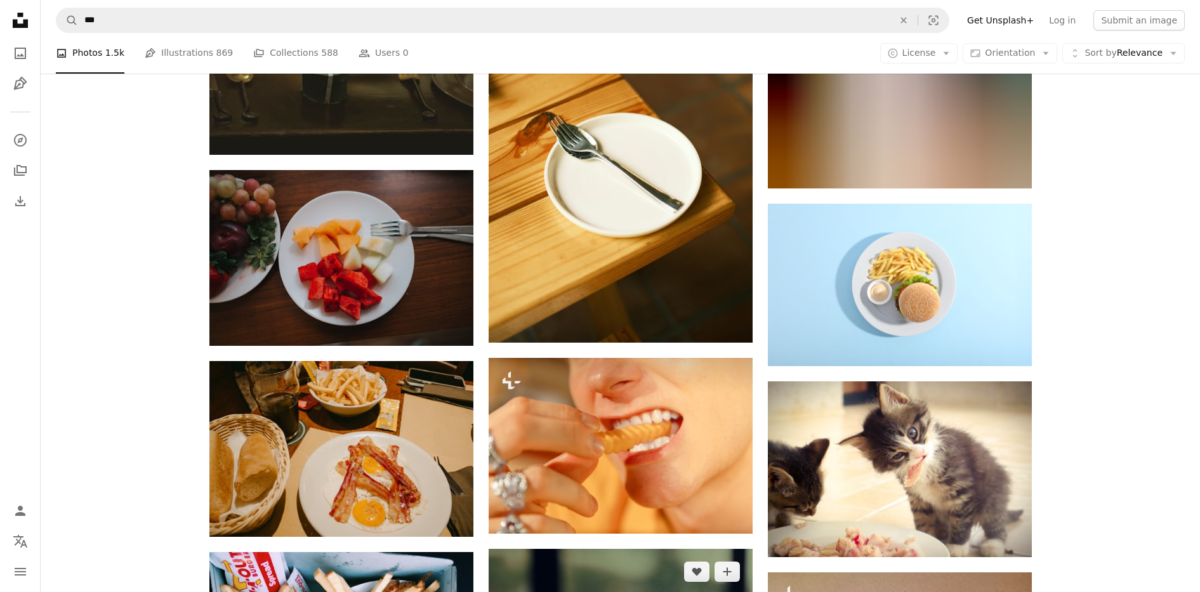
scroll to position [8963, 0]
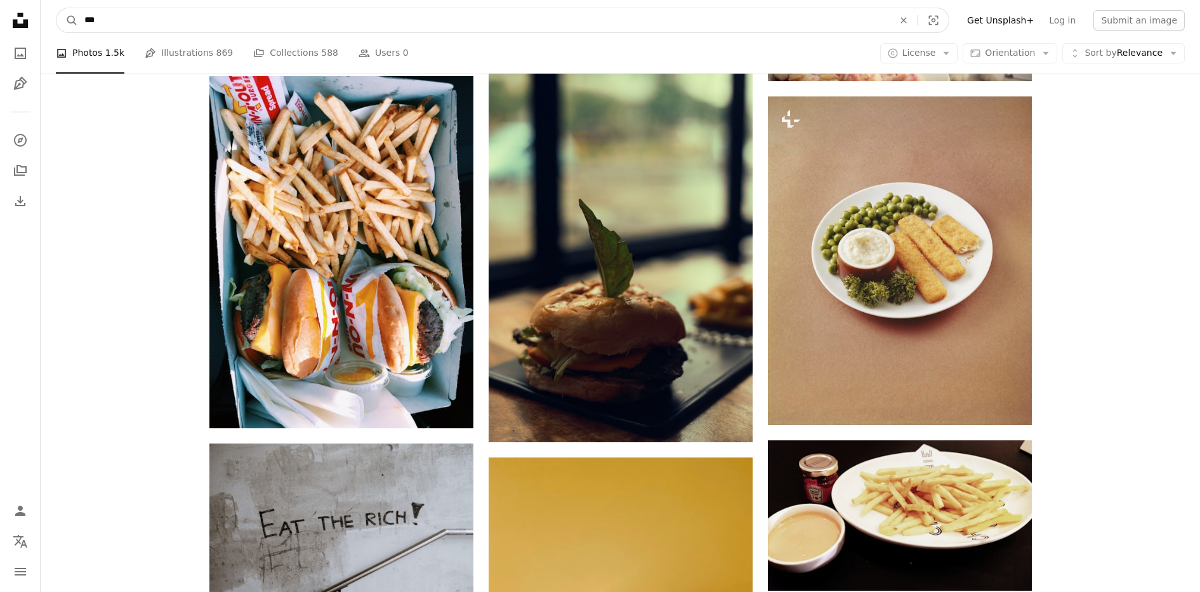
click at [398, 20] on input "***" at bounding box center [484, 20] width 812 height 24
type input "***"
click button "A magnifying glass" at bounding box center [67, 20] width 22 height 24
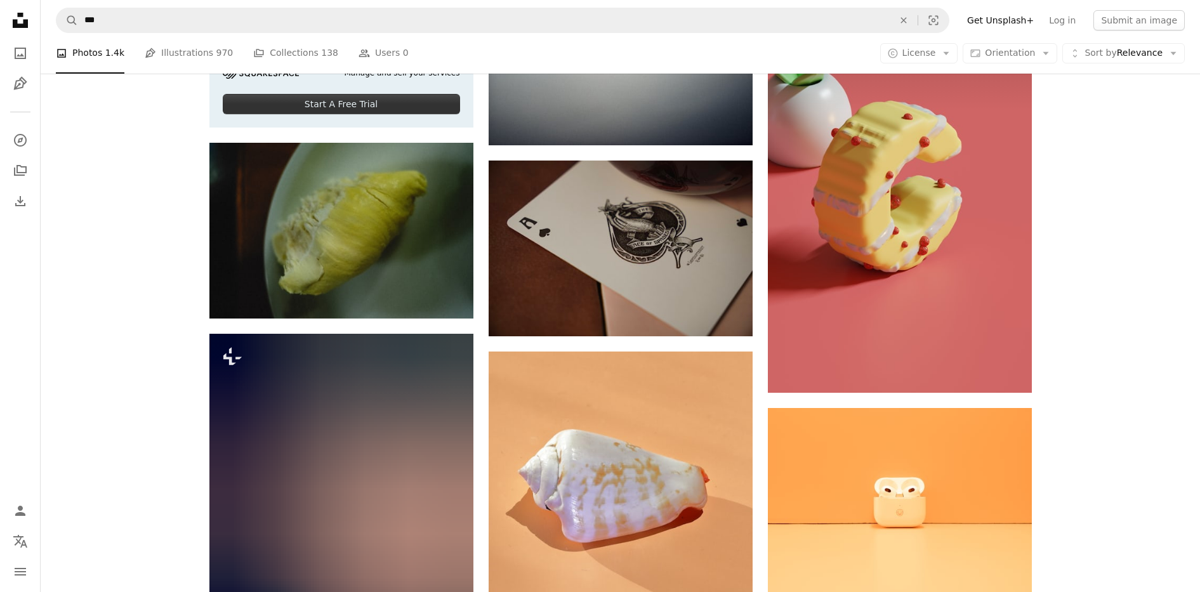
scroll to position [3405, 0]
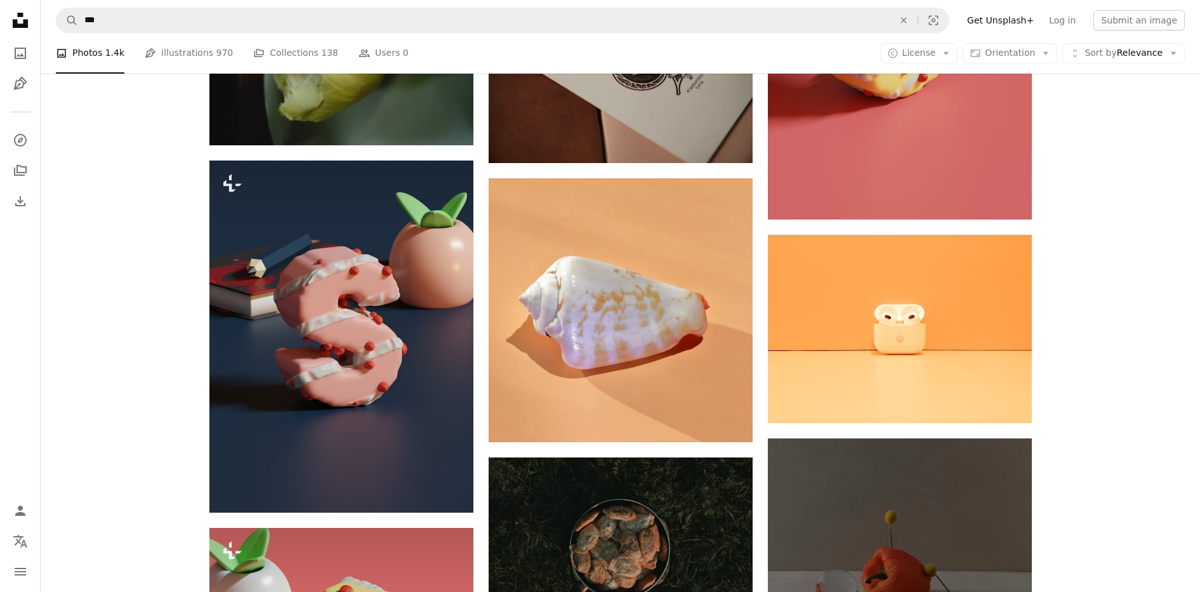
drag, startPoint x: 1066, startPoint y: 253, endPoint x: 1079, endPoint y: 350, distance: 98.0
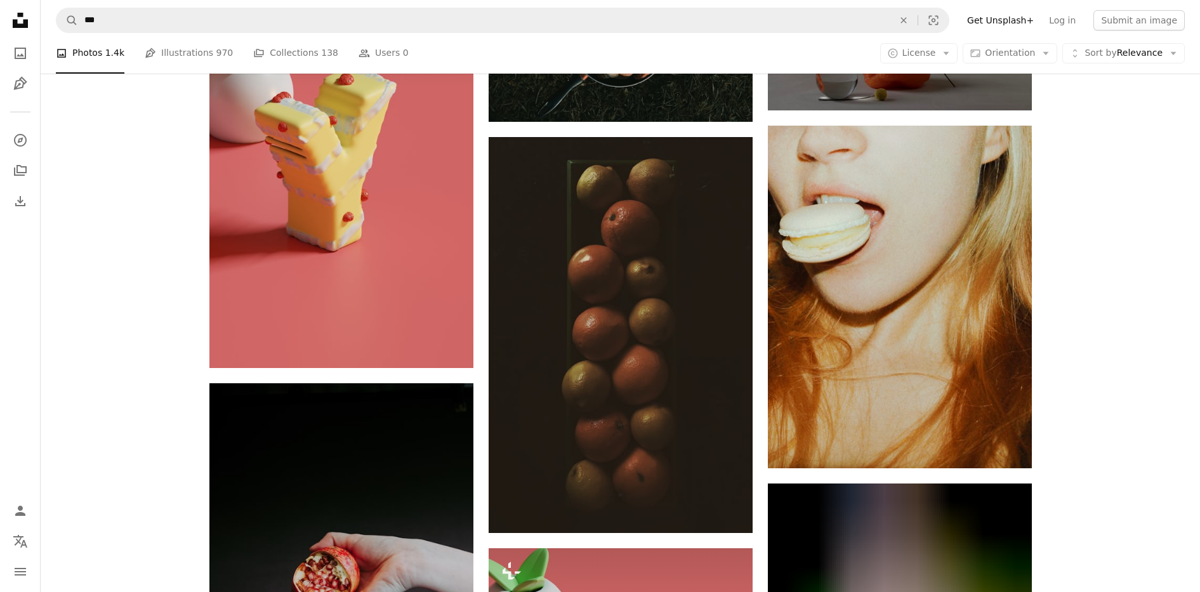
drag, startPoint x: 1072, startPoint y: 261, endPoint x: 1077, endPoint y: 338, distance: 76.9
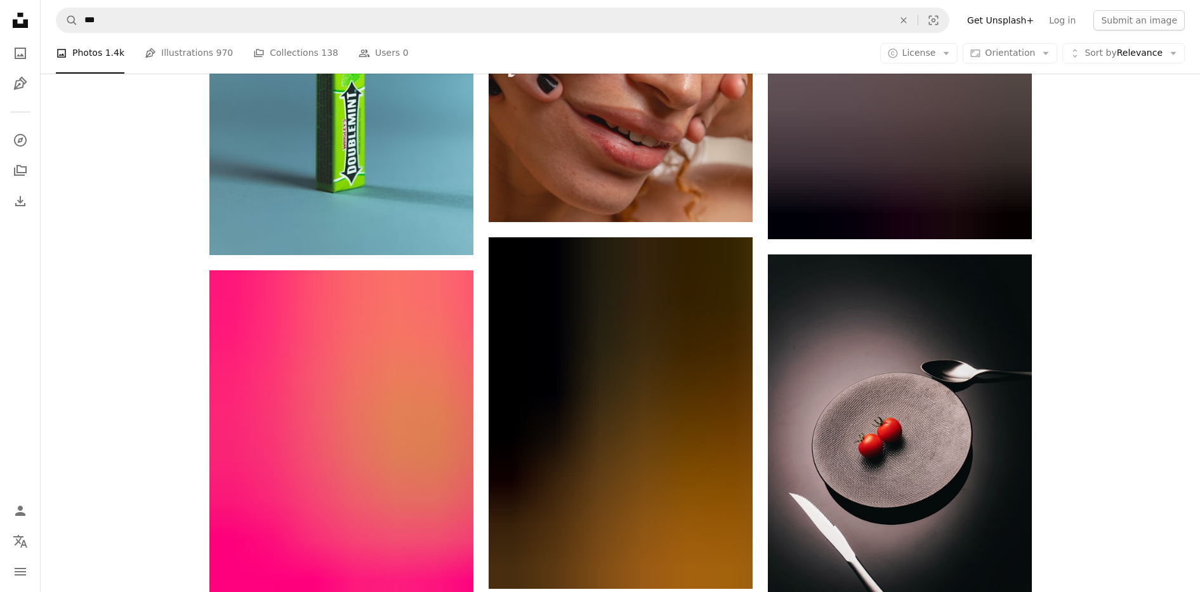
drag, startPoint x: 1081, startPoint y: 282, endPoint x: 1078, endPoint y: 353, distance: 71.8
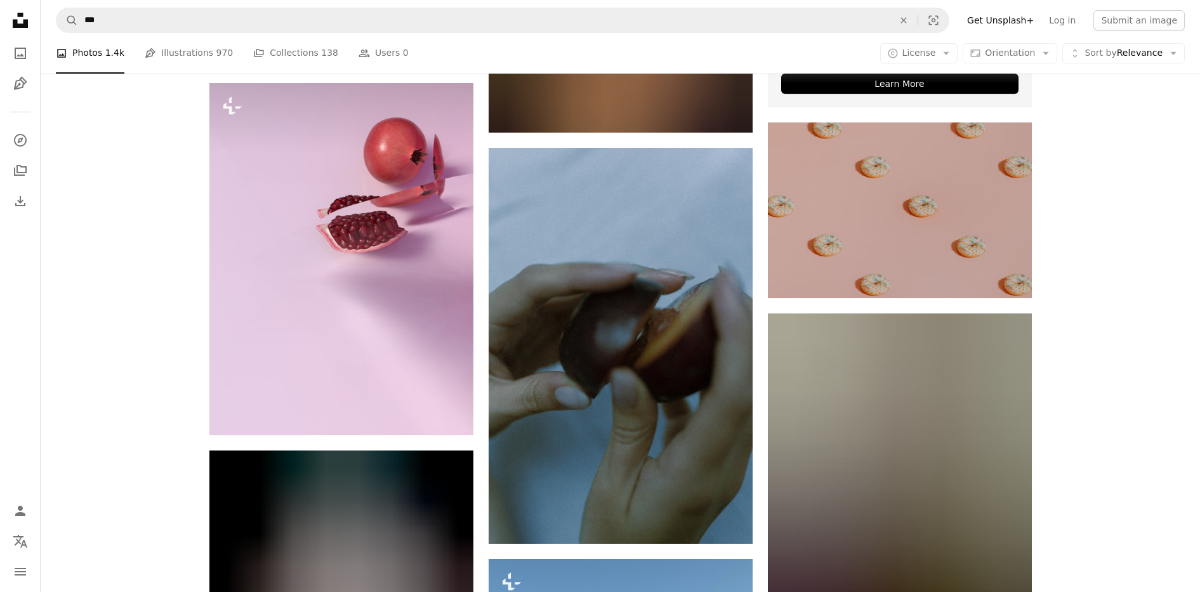
drag, startPoint x: 1078, startPoint y: 353, endPoint x: 1076, endPoint y: 431, distance: 78.1
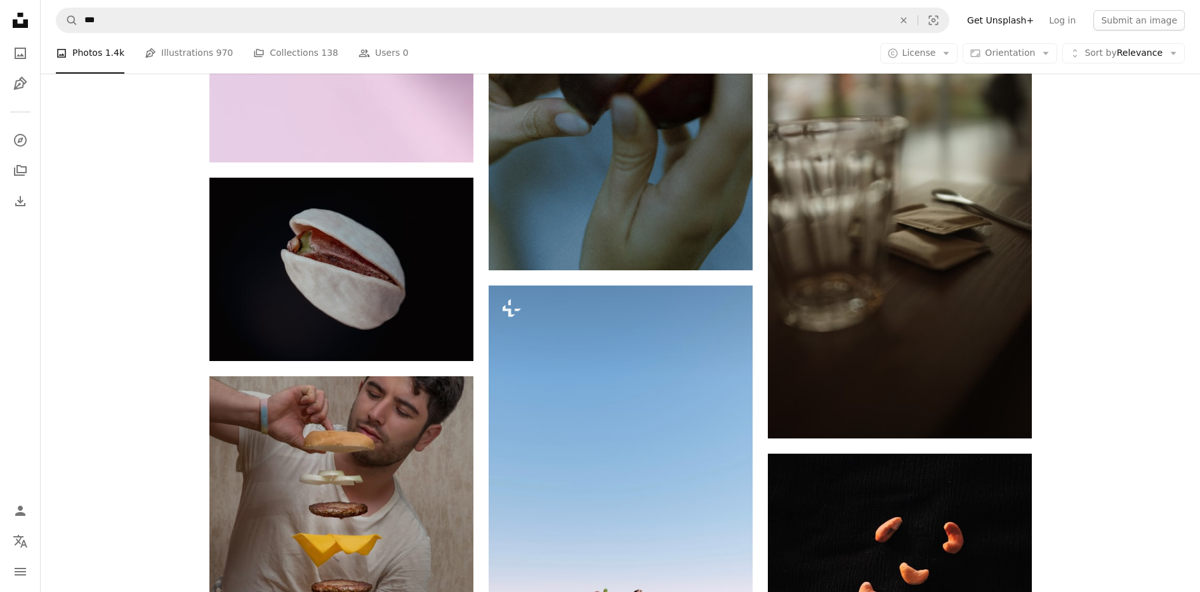
drag, startPoint x: 1081, startPoint y: 457, endPoint x: 1082, endPoint y: 489, distance: 31.1
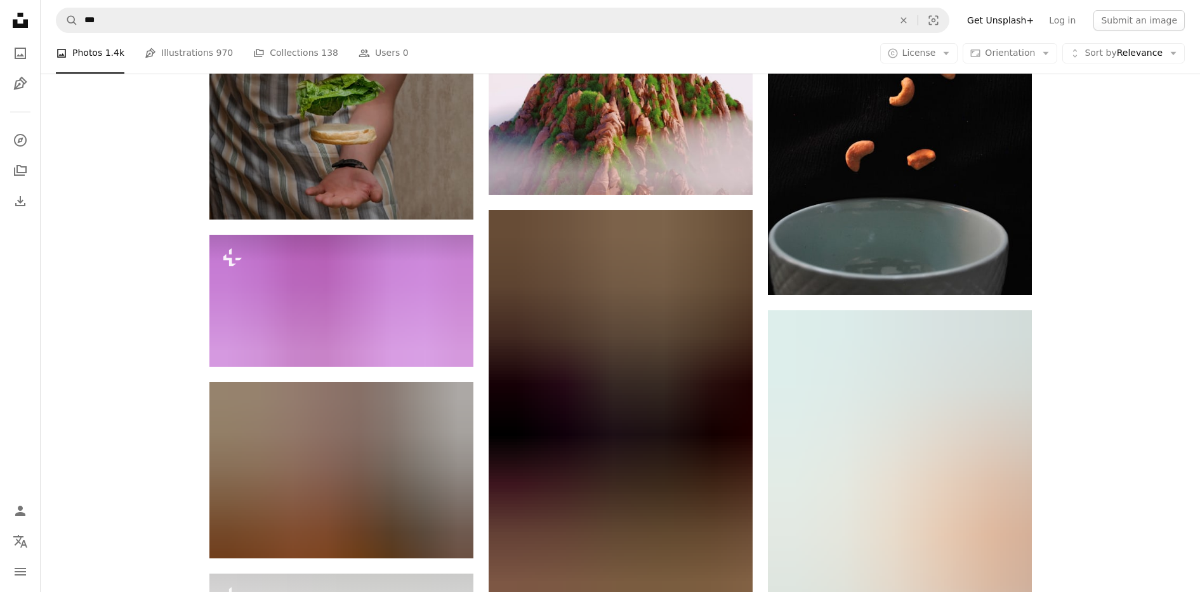
drag, startPoint x: 1101, startPoint y: 362, endPoint x: 1105, endPoint y: 449, distance: 86.4
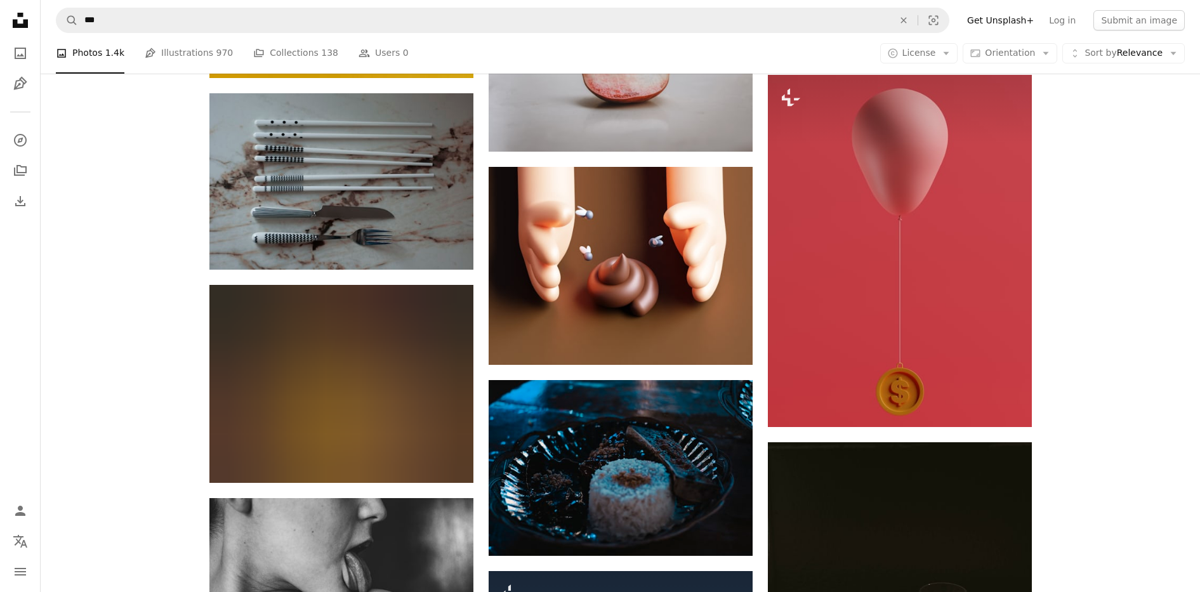
scroll to position [11042, 0]
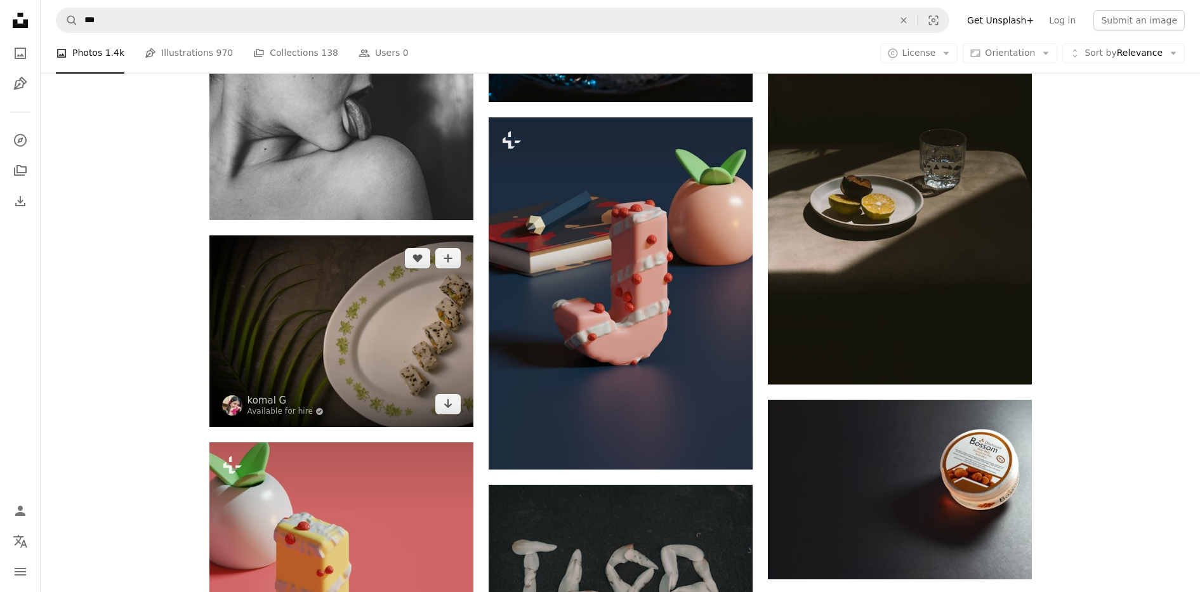
click at [449, 353] on img at bounding box center [341, 330] width 264 height 191
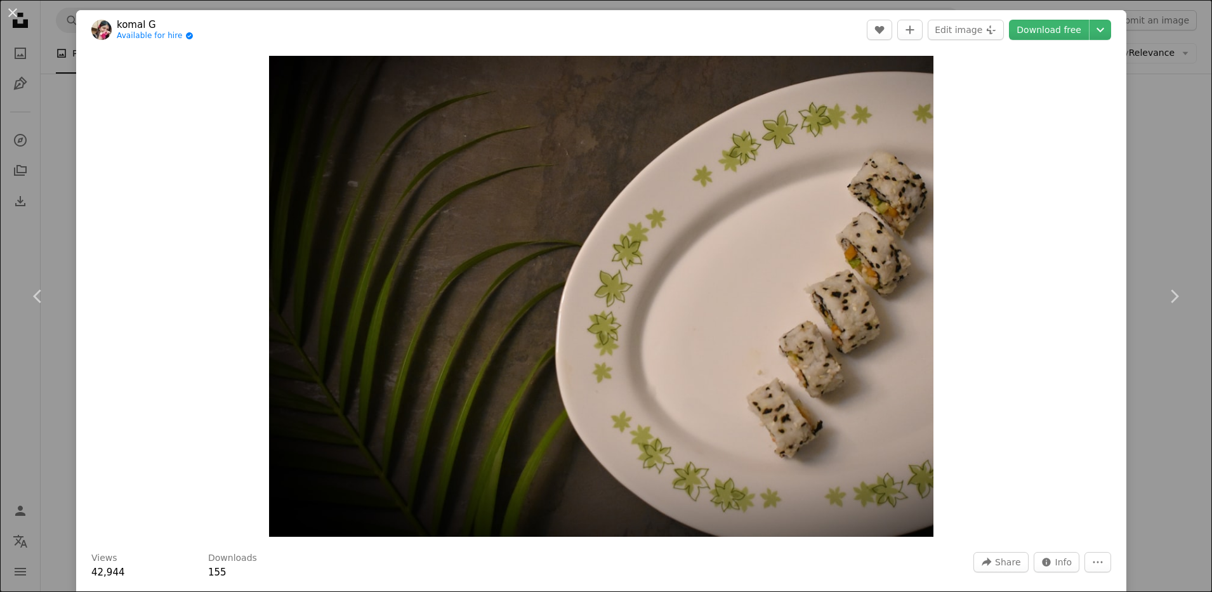
click at [1122, 191] on div "An X shape Chevron left Chevron right [PERSON_NAME] G Available for hire A chec…" at bounding box center [606, 296] width 1212 height 592
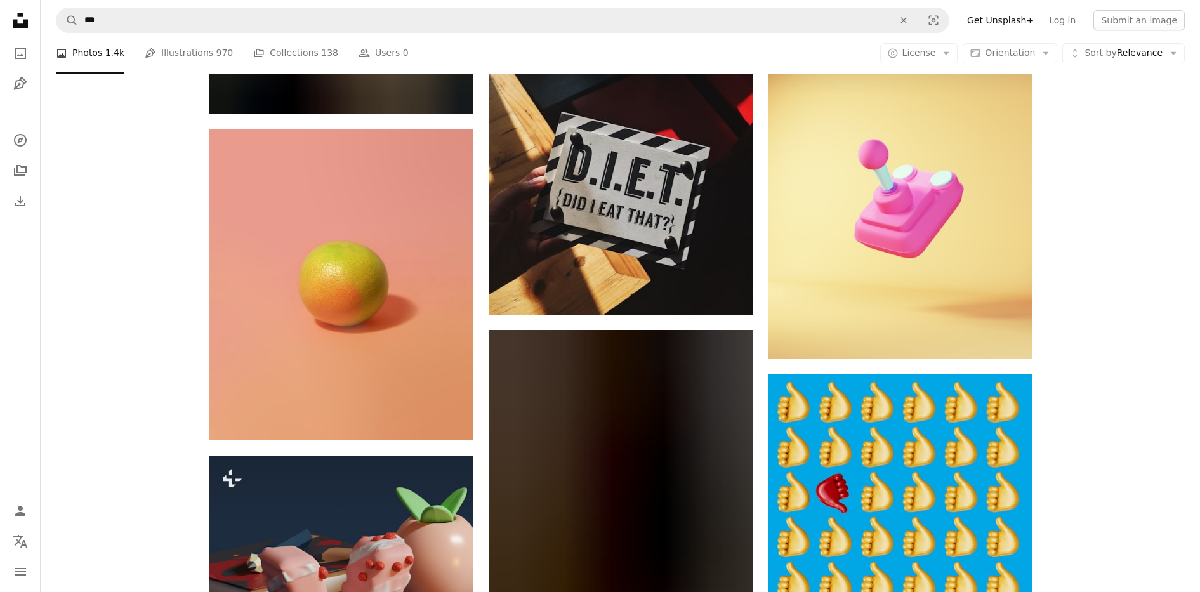
scroll to position [29602, 0]
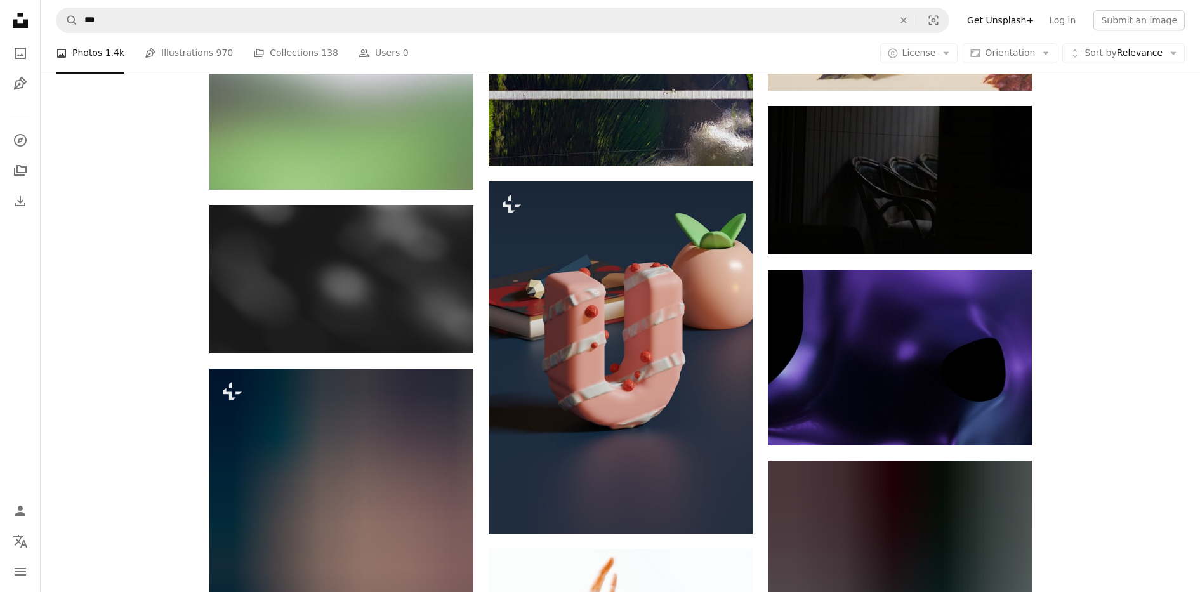
drag, startPoint x: 1148, startPoint y: 385, endPoint x: 1154, endPoint y: 473, distance: 87.7
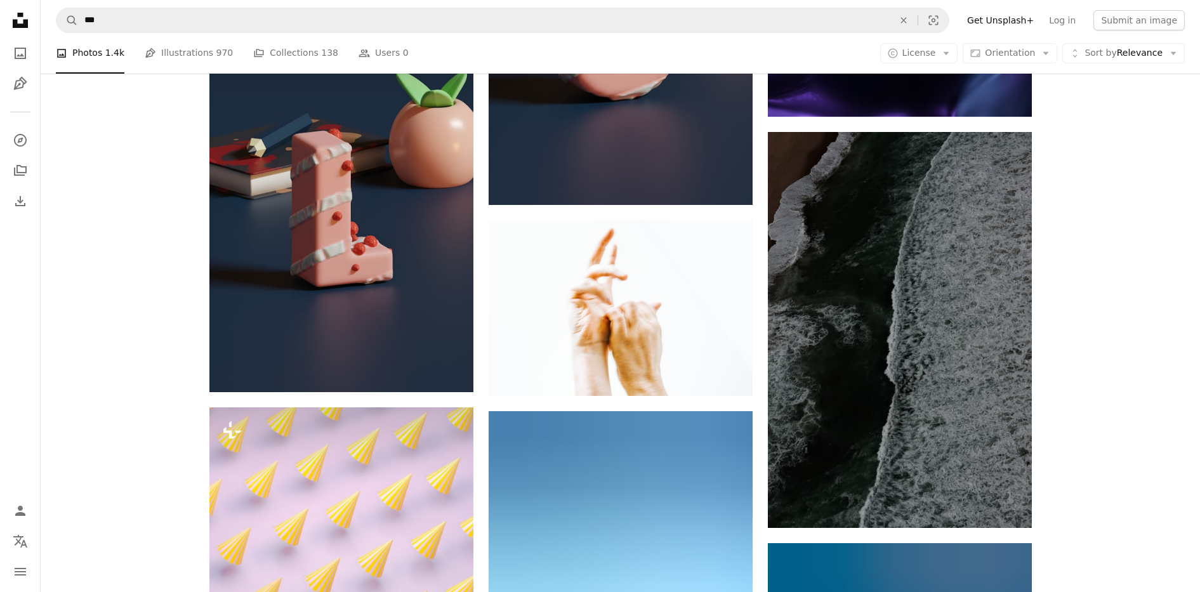
scroll to position [31348, 0]
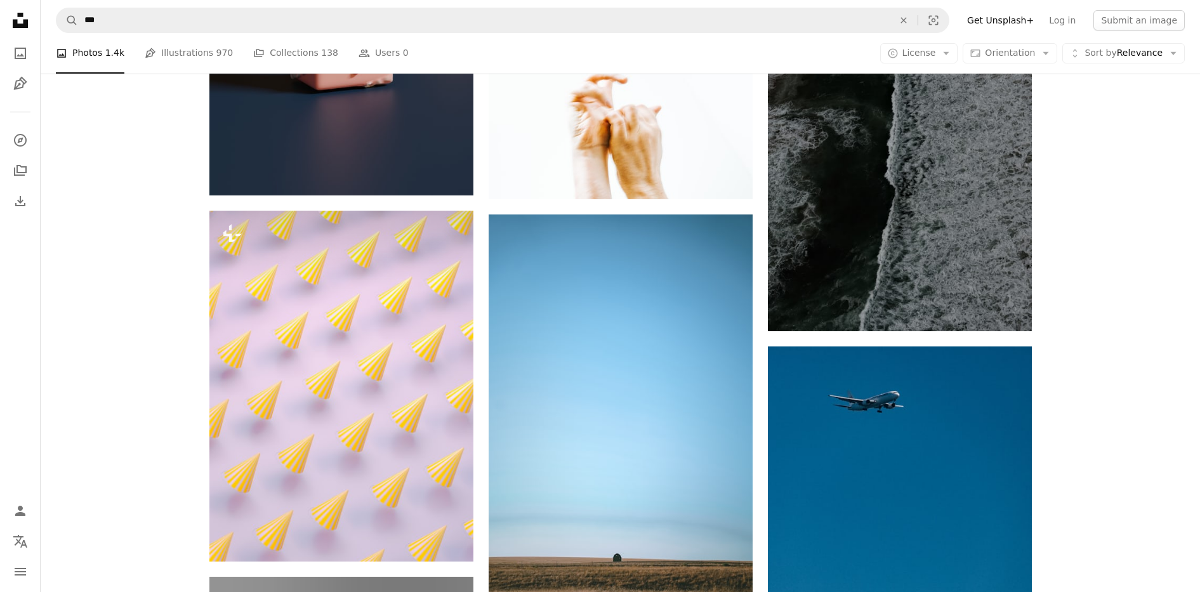
drag, startPoint x: 1104, startPoint y: 343, endPoint x: 1110, endPoint y: 475, distance: 131.5
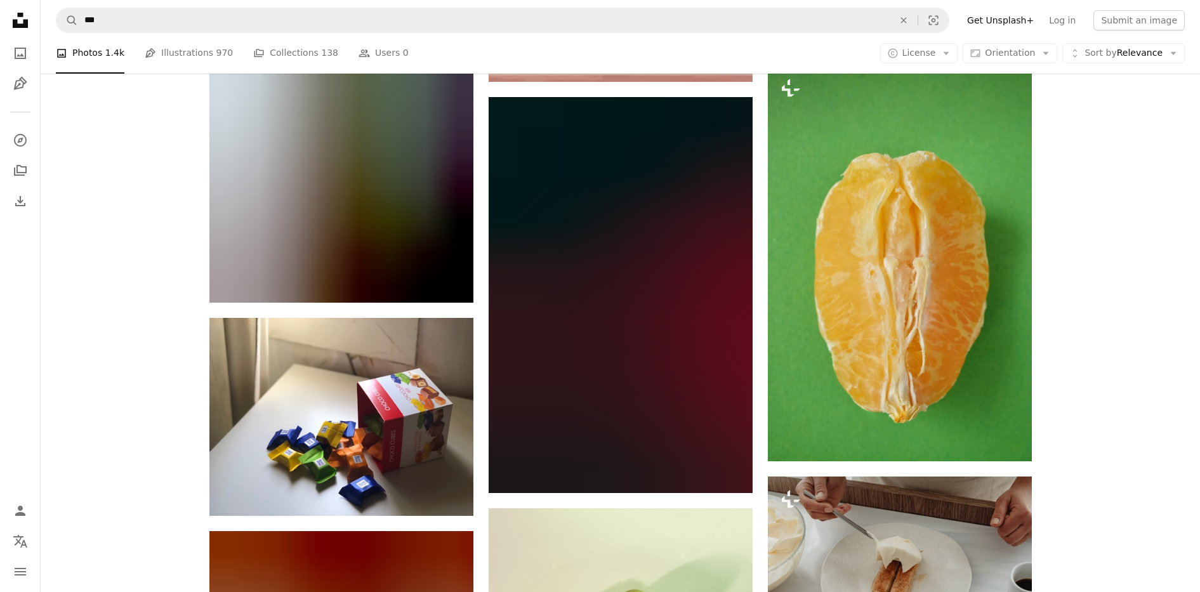
drag, startPoint x: 1150, startPoint y: 412, endPoint x: 1160, endPoint y: 483, distance: 71.8
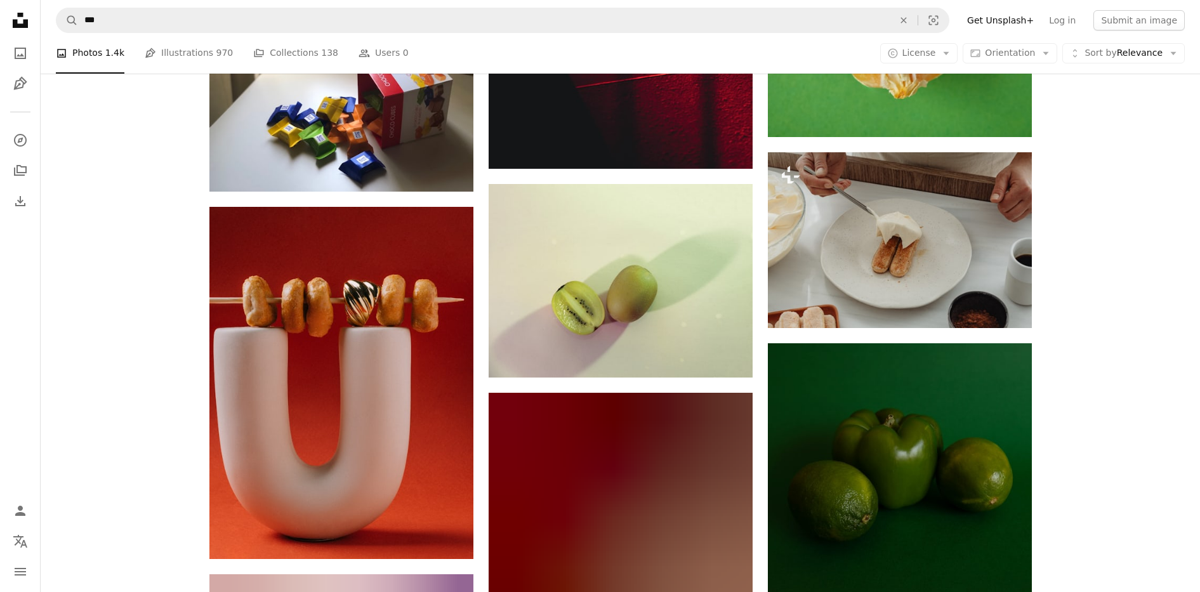
drag, startPoint x: 1126, startPoint y: 296, endPoint x: 1125, endPoint y: 343, distance: 47.0
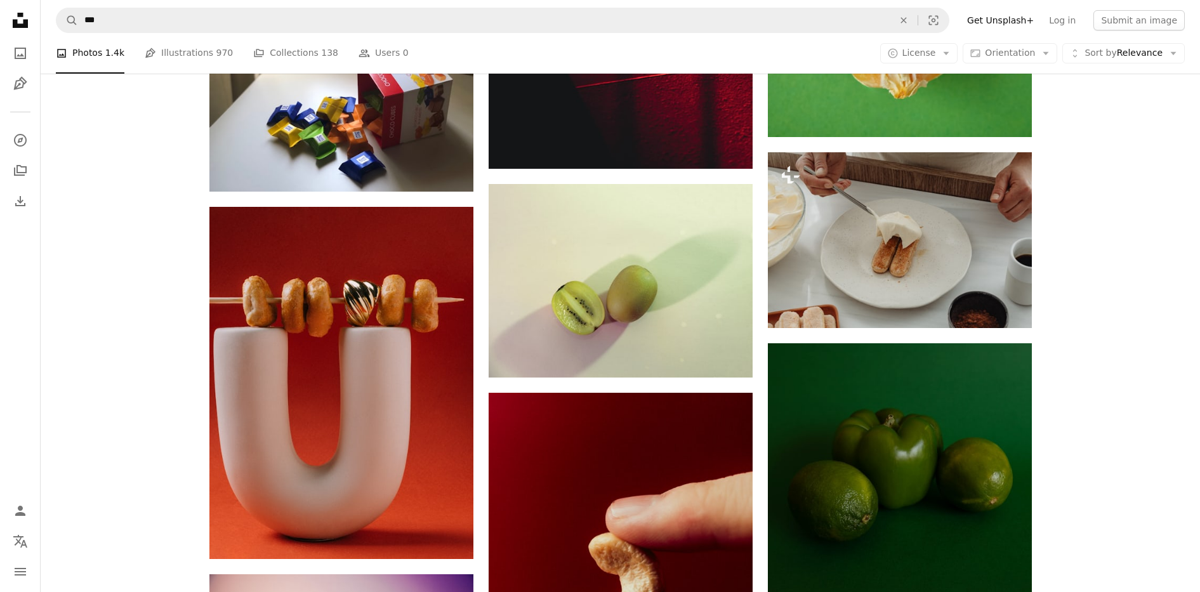
scroll to position [32586, 0]
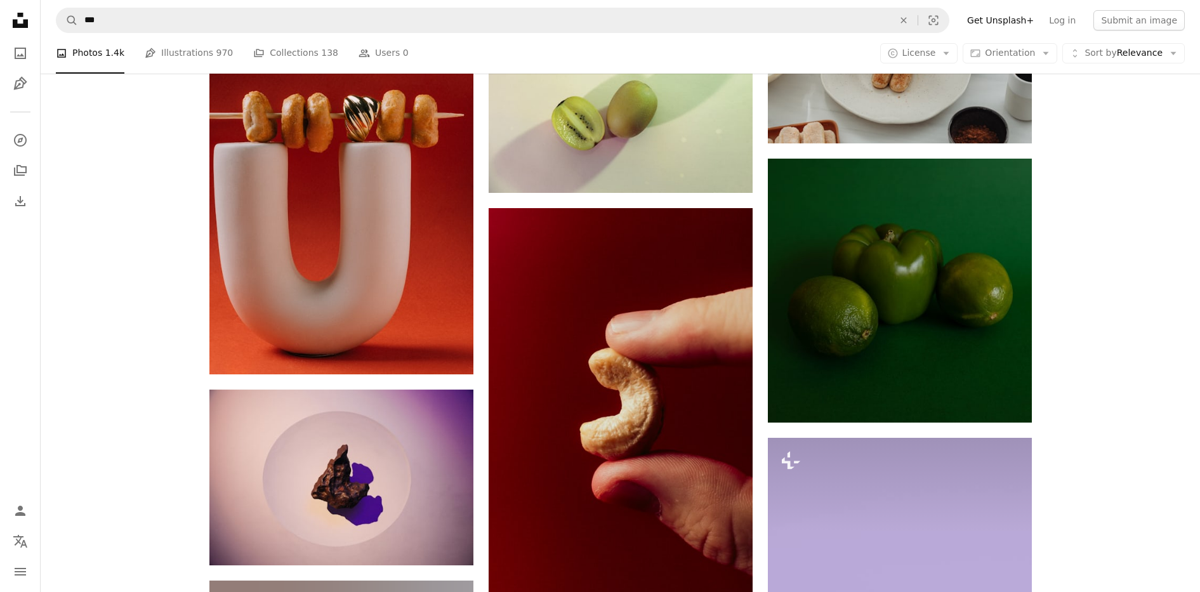
drag, startPoint x: 1151, startPoint y: 292, endPoint x: 1148, endPoint y: 314, distance: 22.4
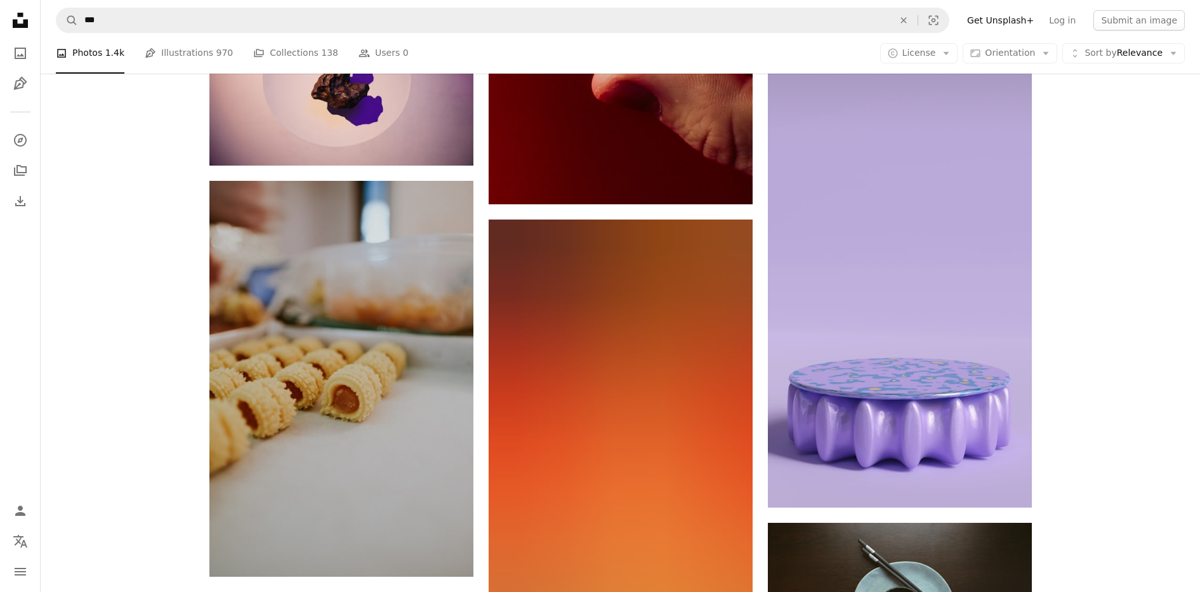
scroll to position [33170, 0]
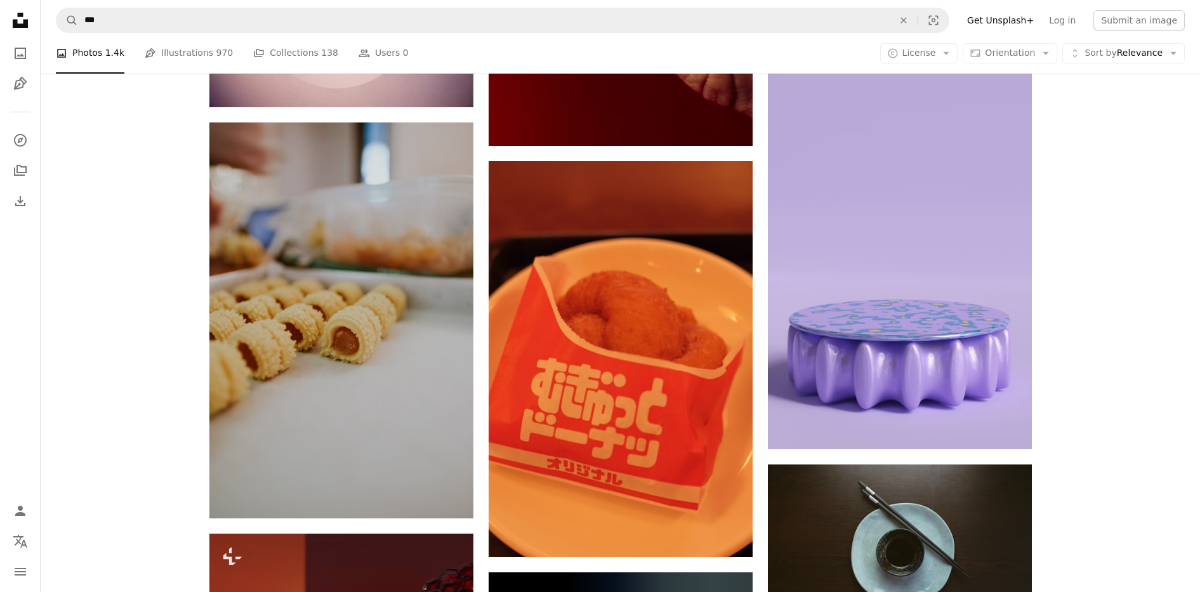
drag, startPoint x: 1145, startPoint y: 271, endPoint x: 1120, endPoint y: 327, distance: 61.1
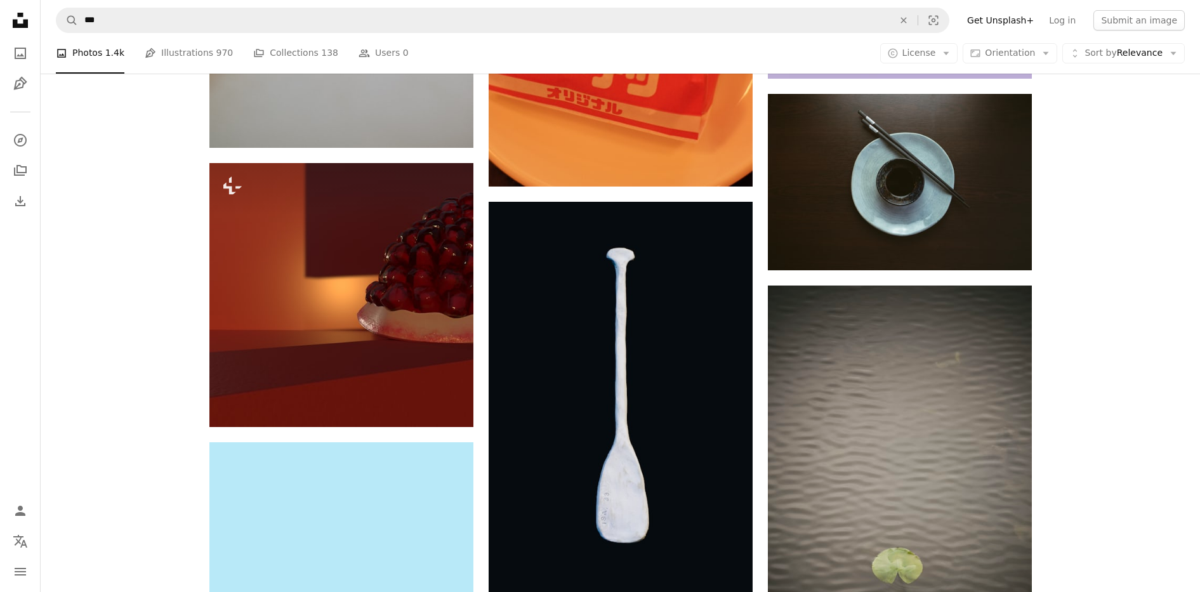
drag, startPoint x: 1133, startPoint y: 235, endPoint x: 1093, endPoint y: 311, distance: 85.4
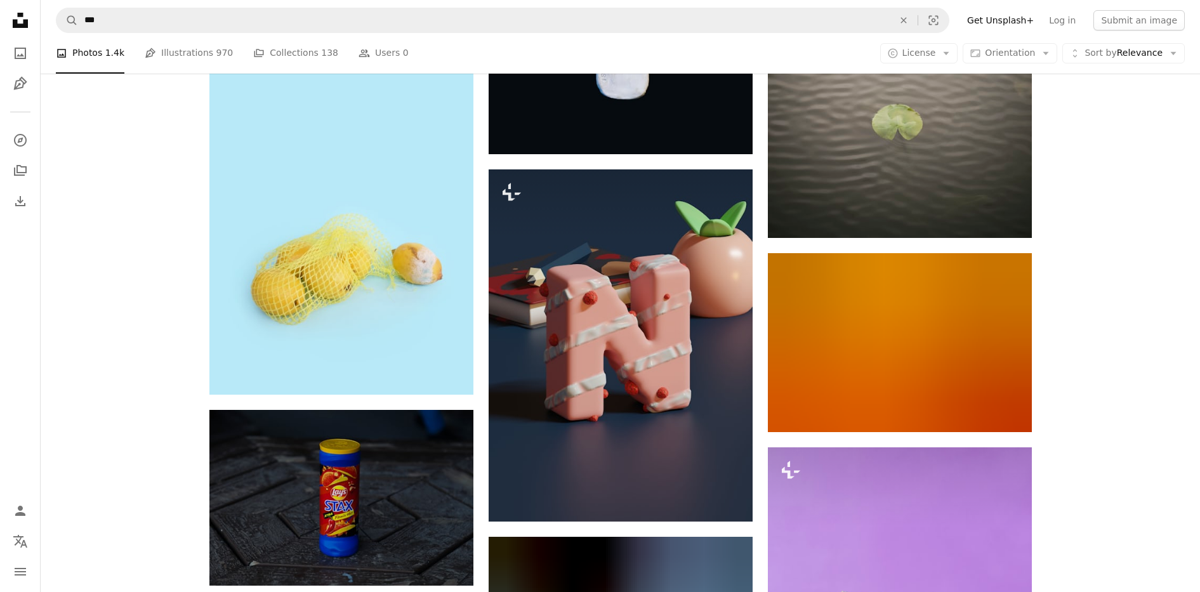
drag, startPoint x: 1048, startPoint y: 264, endPoint x: 1083, endPoint y: 344, distance: 87.5
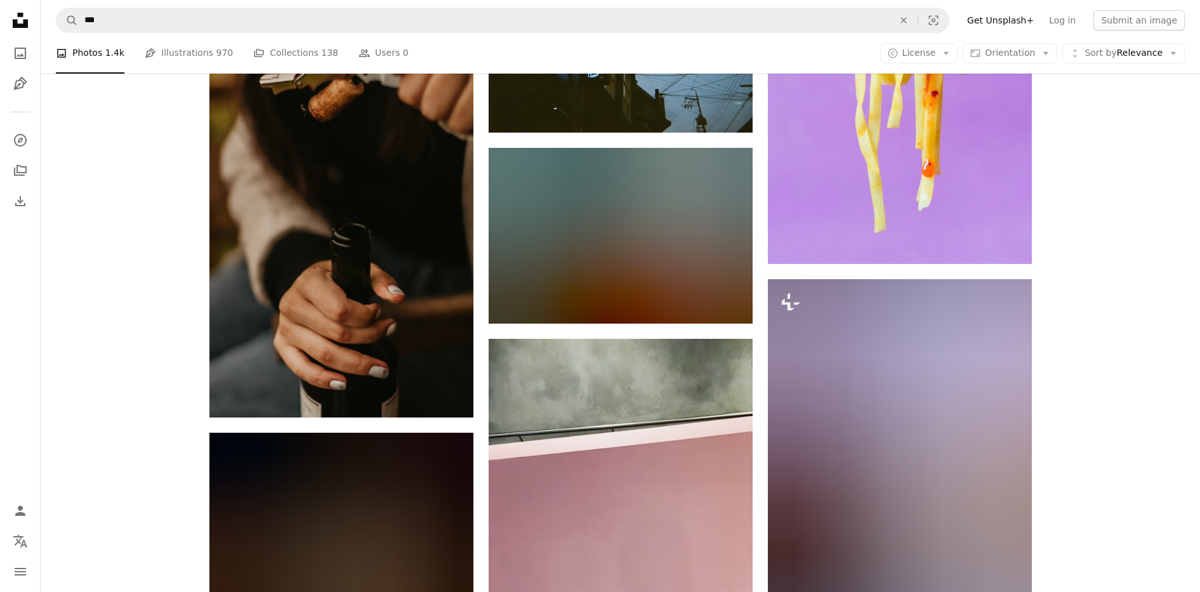
drag, startPoint x: 1083, startPoint y: 344, endPoint x: 1133, endPoint y: 449, distance: 116.4
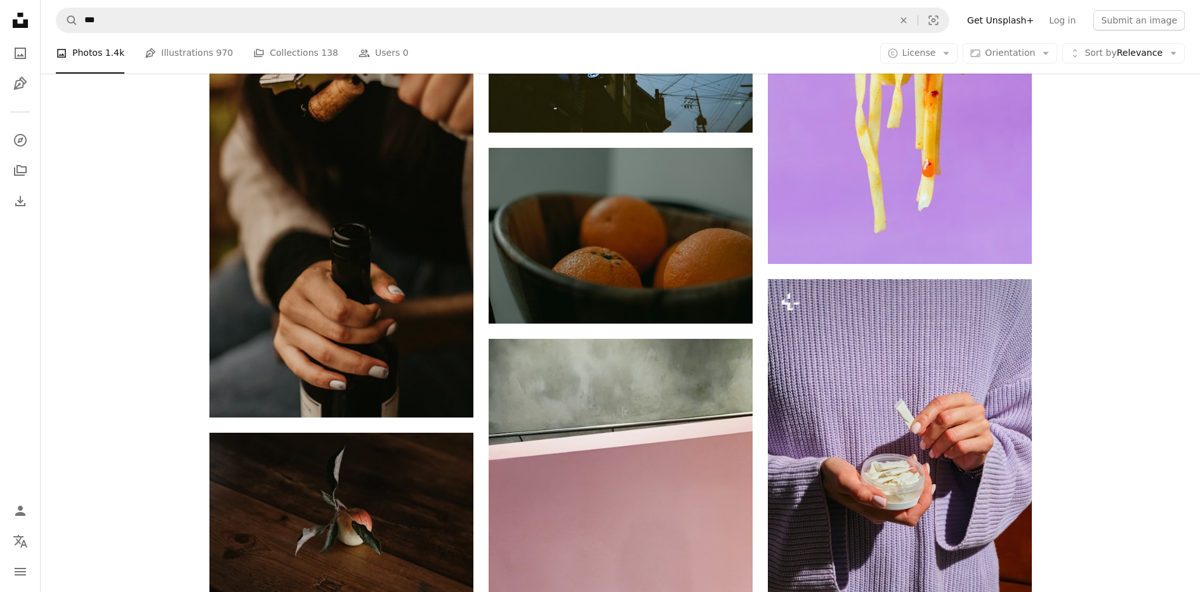
scroll to position [34585, 0]
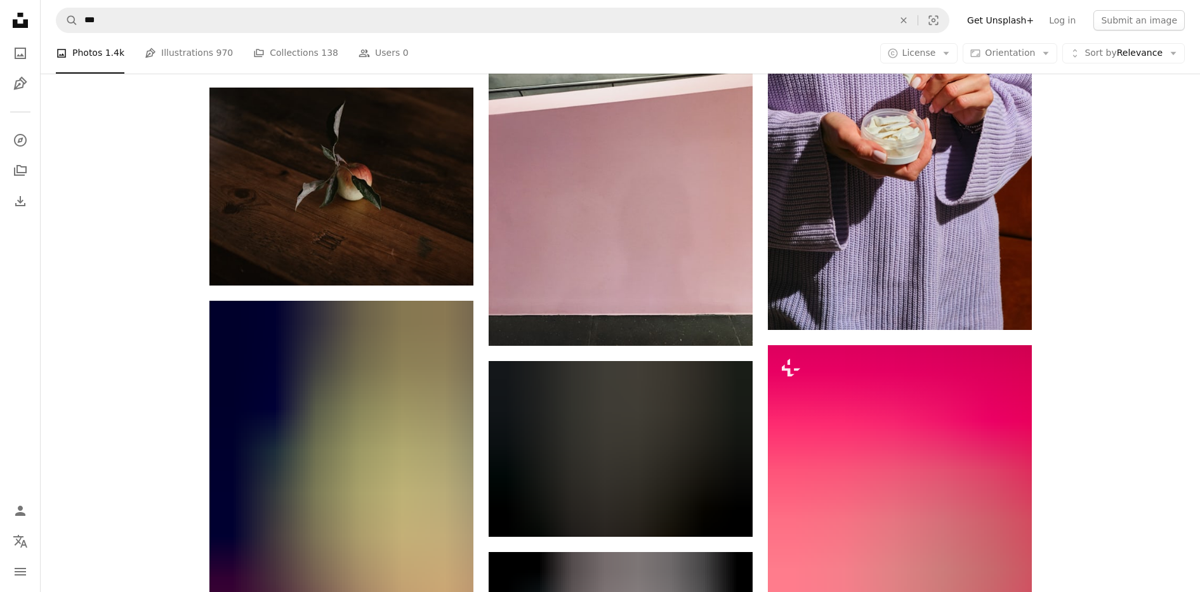
drag, startPoint x: 1099, startPoint y: 259, endPoint x: 1120, endPoint y: 407, distance: 149.9
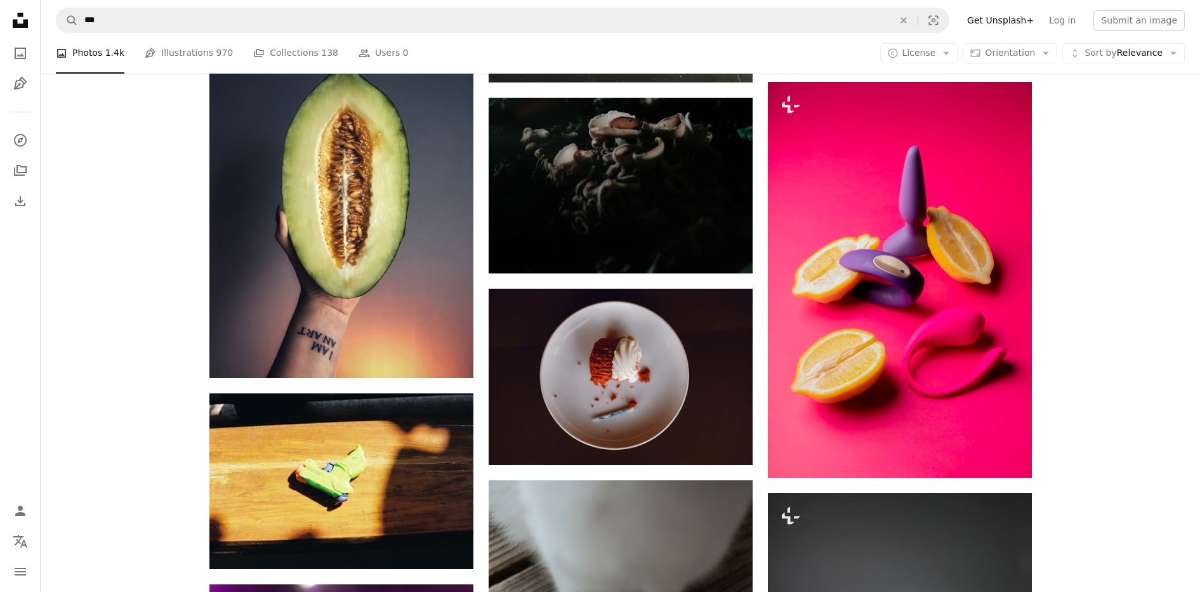
scroll to position [35178, 0]
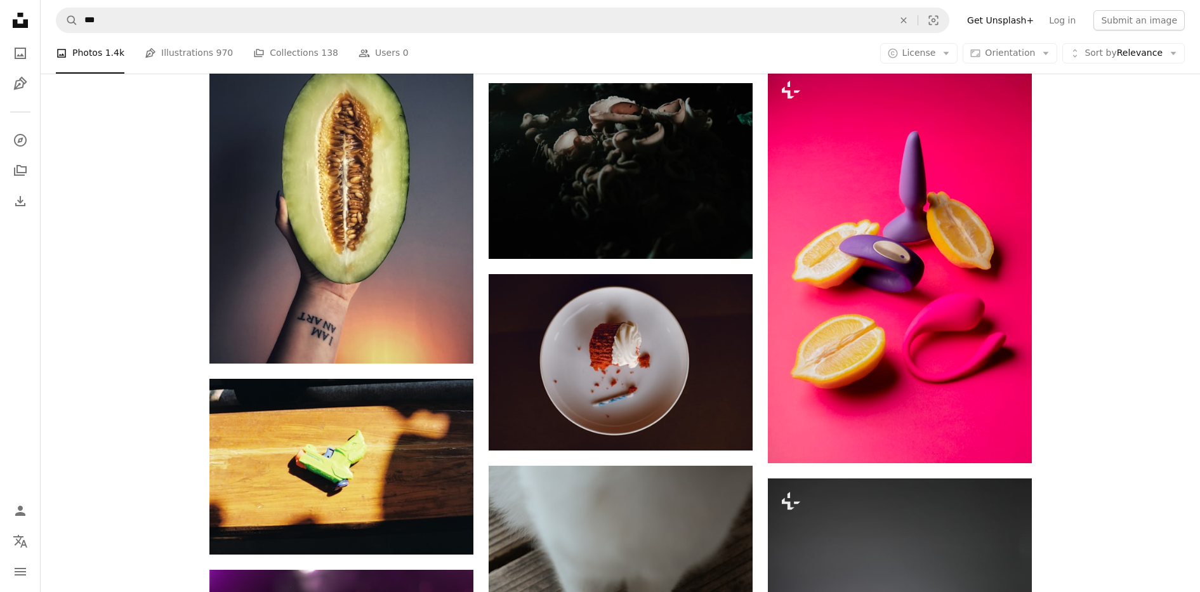
drag, startPoint x: 1115, startPoint y: 265, endPoint x: 1115, endPoint y: 315, distance: 50.1
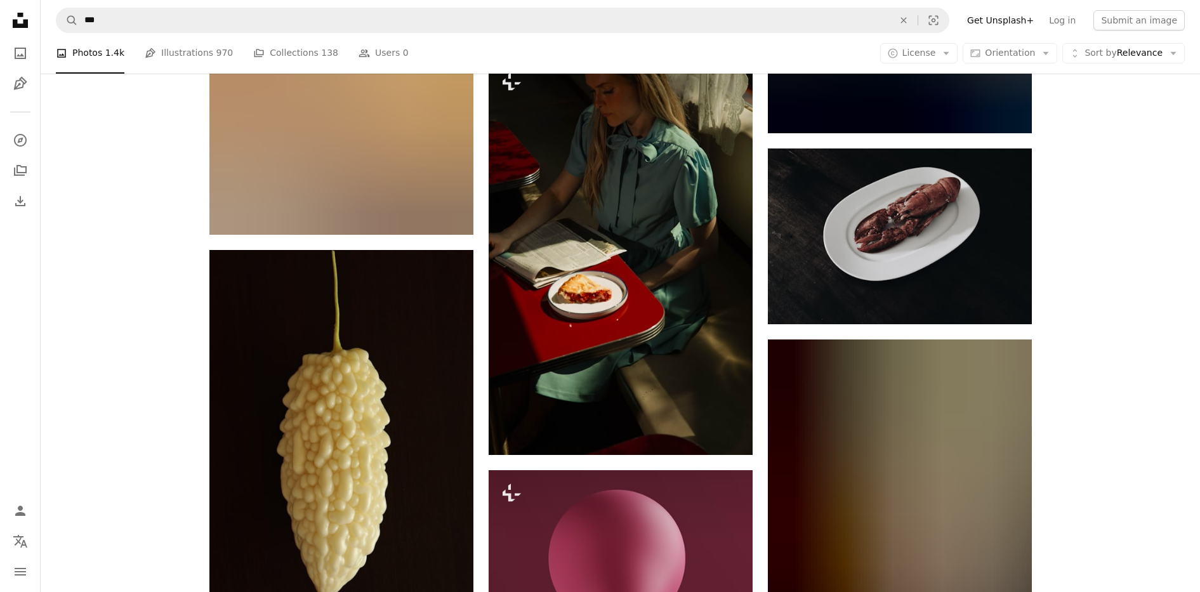
scroll to position [44204, 0]
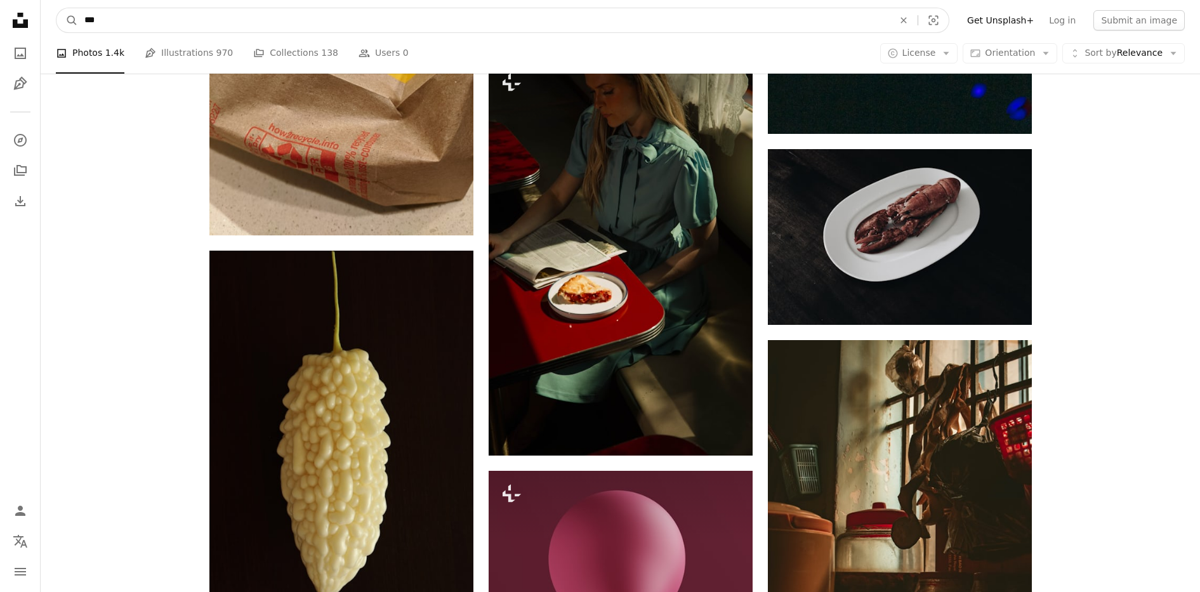
click at [532, 20] on input "***" at bounding box center [484, 20] width 812 height 24
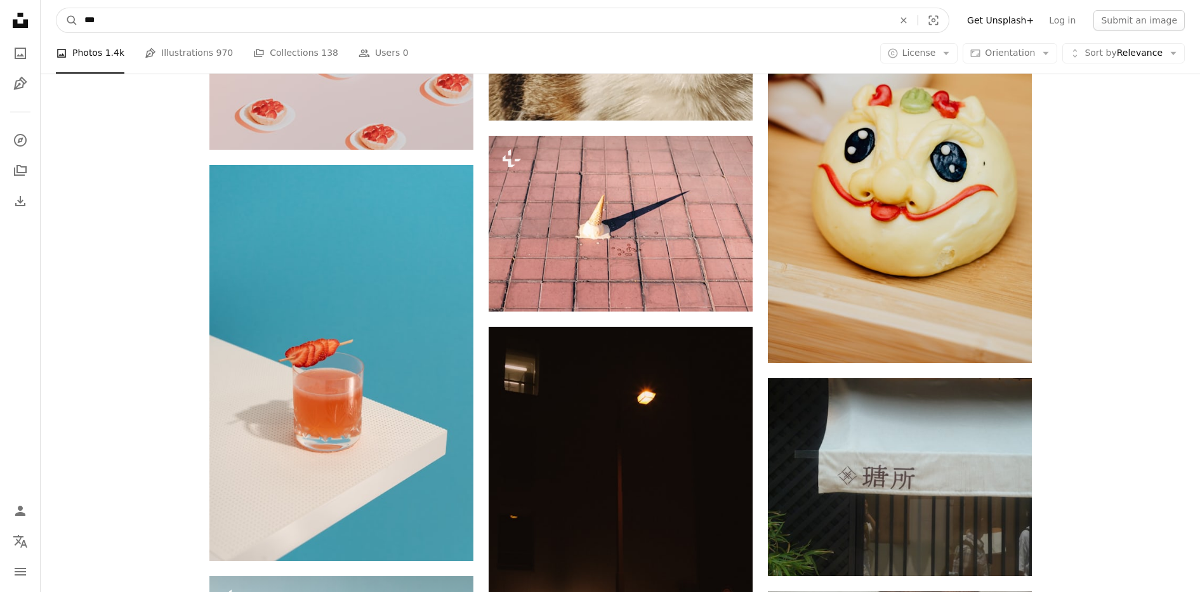
scroll to position [46360, 0]
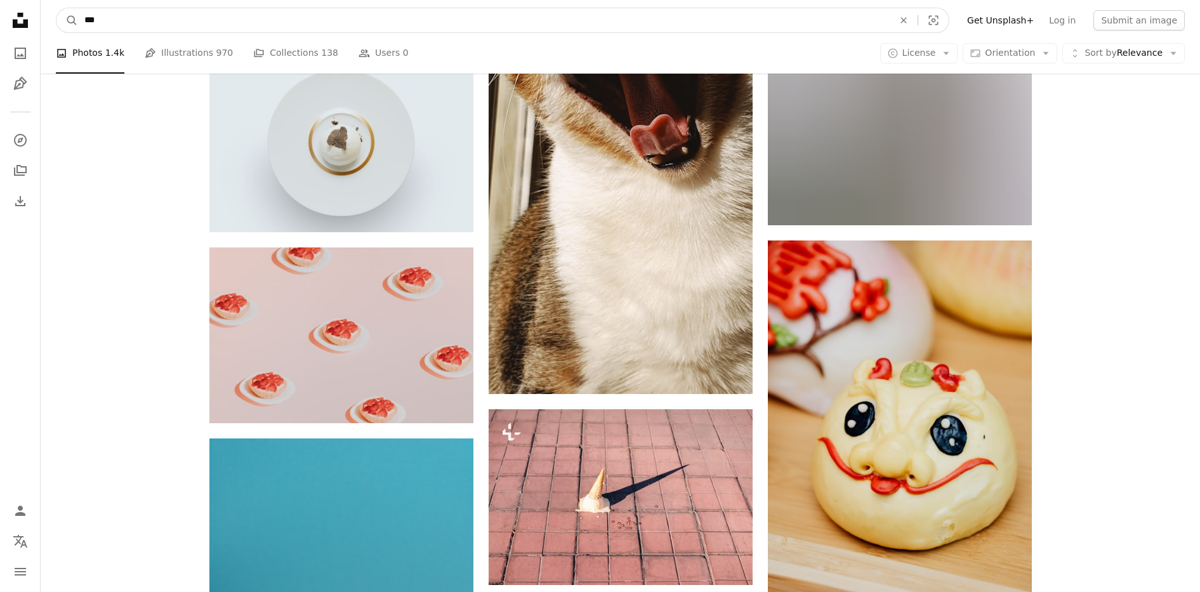
drag, startPoint x: 382, startPoint y: 13, endPoint x: 28, endPoint y: -3, distance: 354.4
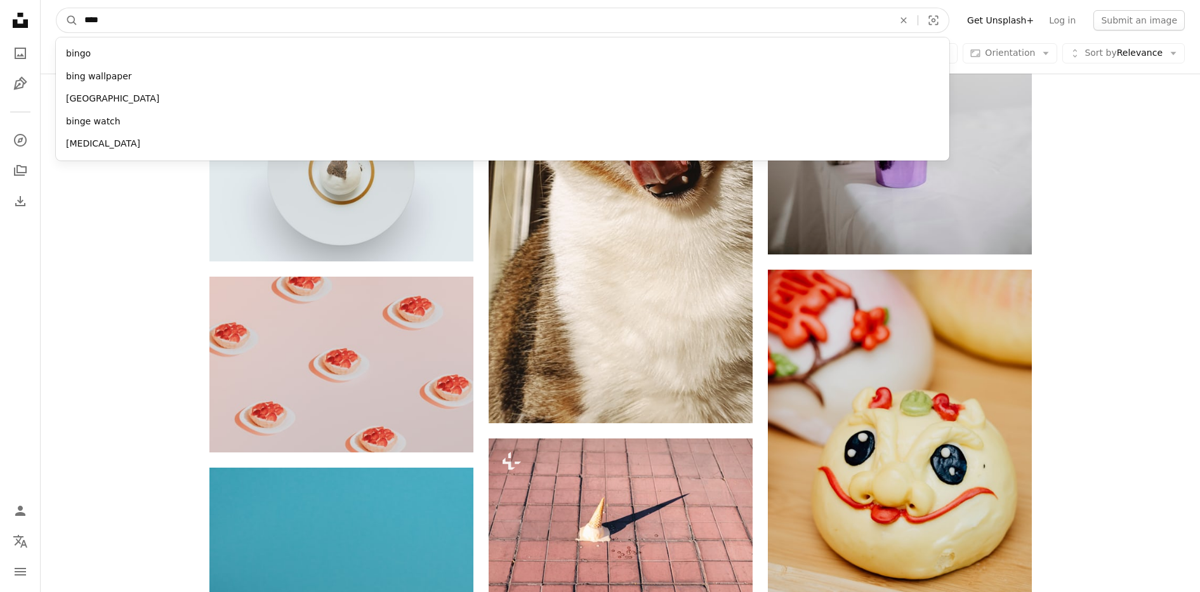
type input "*"
click button "A magnifying glass" at bounding box center [67, 20] width 22 height 24
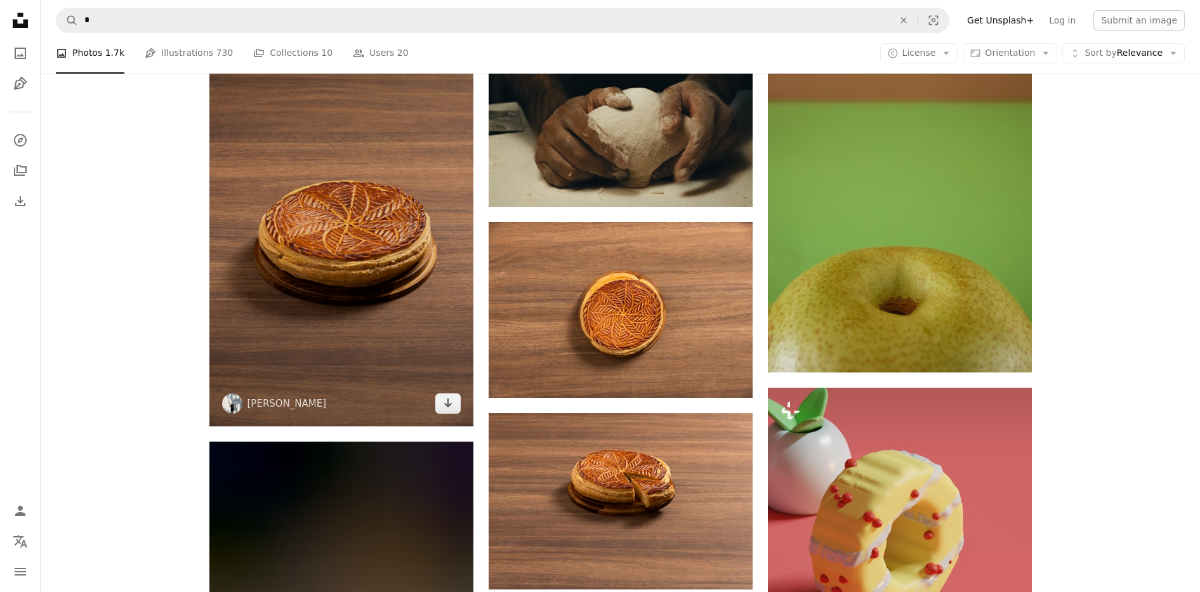
scroll to position [793, 0]
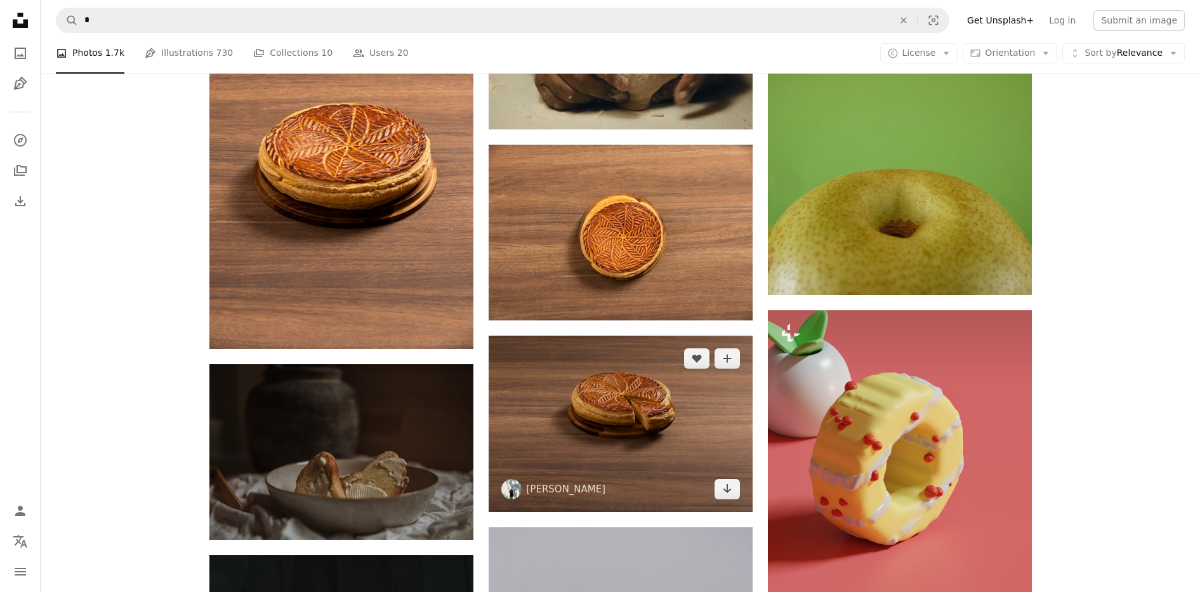
click at [669, 430] on img at bounding box center [621, 424] width 264 height 176
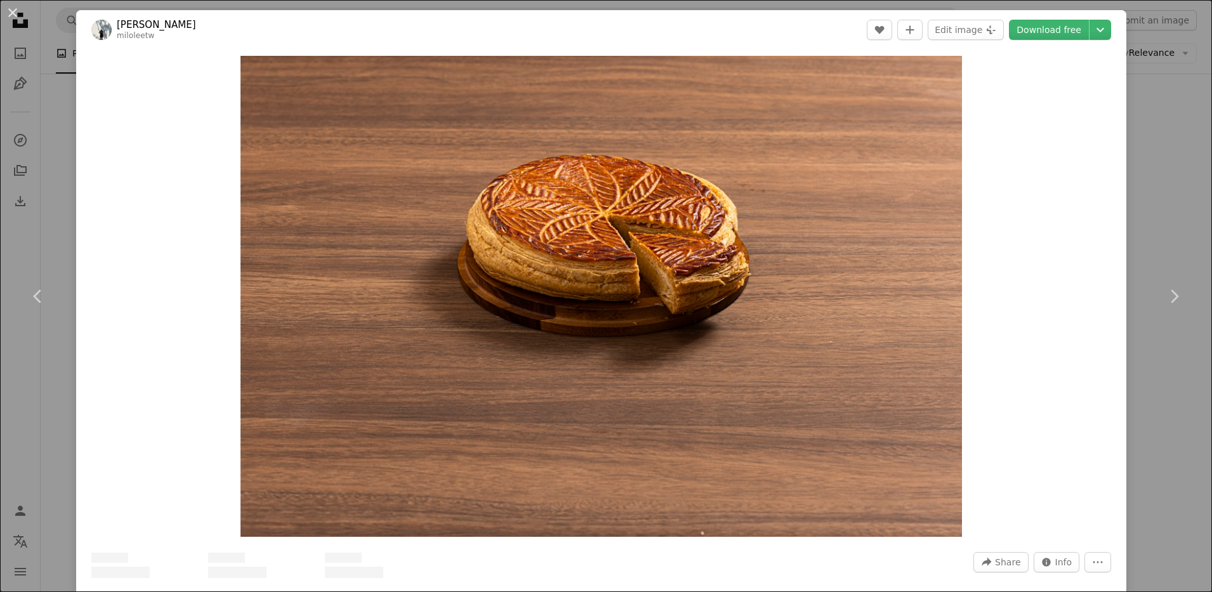
click at [1120, 209] on div "An X shape Chevron left Chevron right [PERSON_NAME] A heart A plus sign Edit im…" at bounding box center [606, 296] width 1212 height 592
